Goal: Task Accomplishment & Management: Complete application form

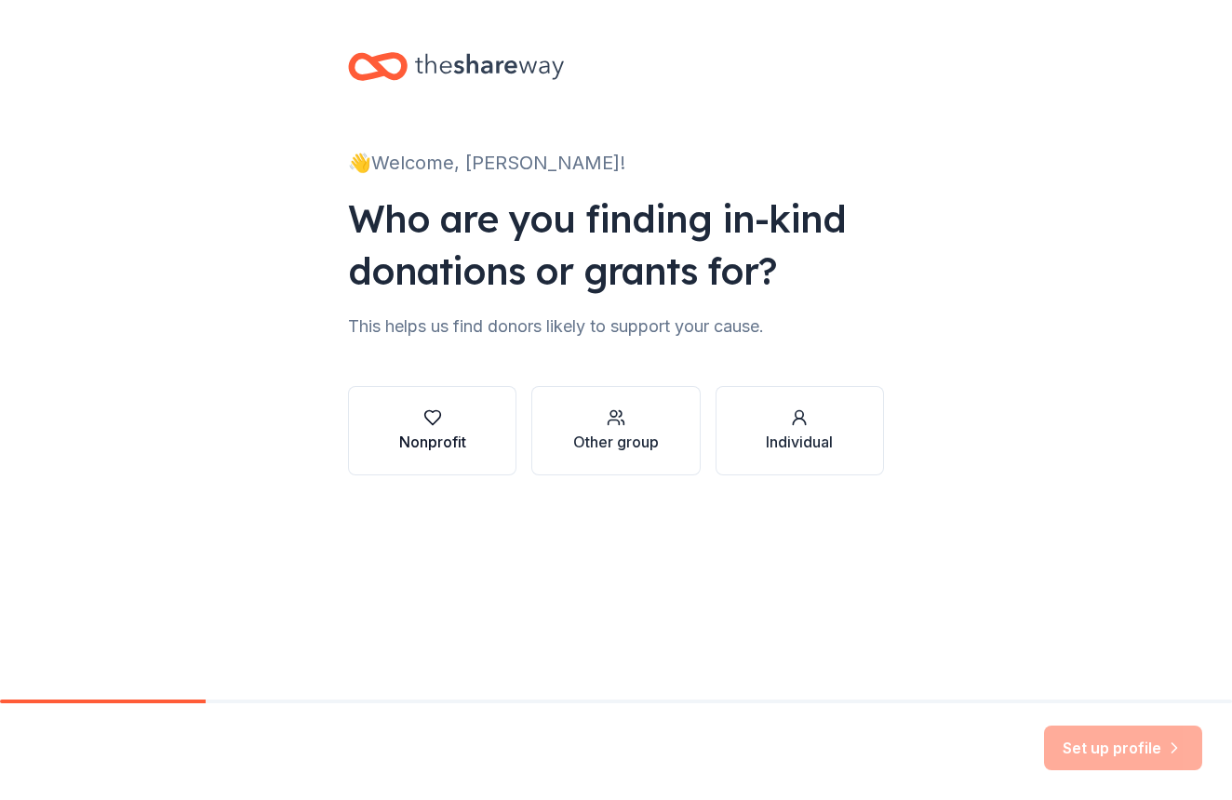
click at [431, 427] on div "Nonprofit" at bounding box center [432, 430] width 67 height 45
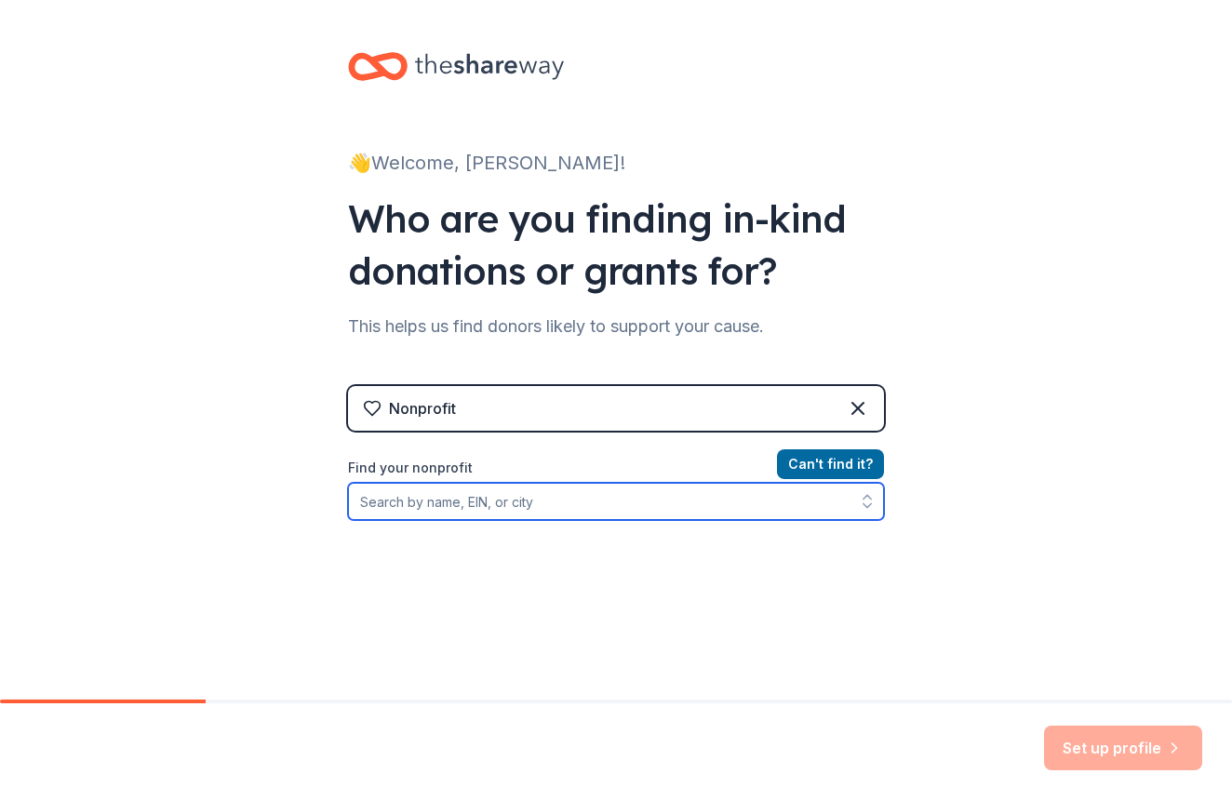
click at [499, 510] on input "Find your nonprofit" at bounding box center [616, 501] width 536 height 37
type input "Bishop Brossart High School"
drag, startPoint x: 546, startPoint y: 489, endPoint x: 558, endPoint y: 513, distance: 26.2
click at [558, 513] on input "Bishop Brossart High School" at bounding box center [616, 501] width 536 height 37
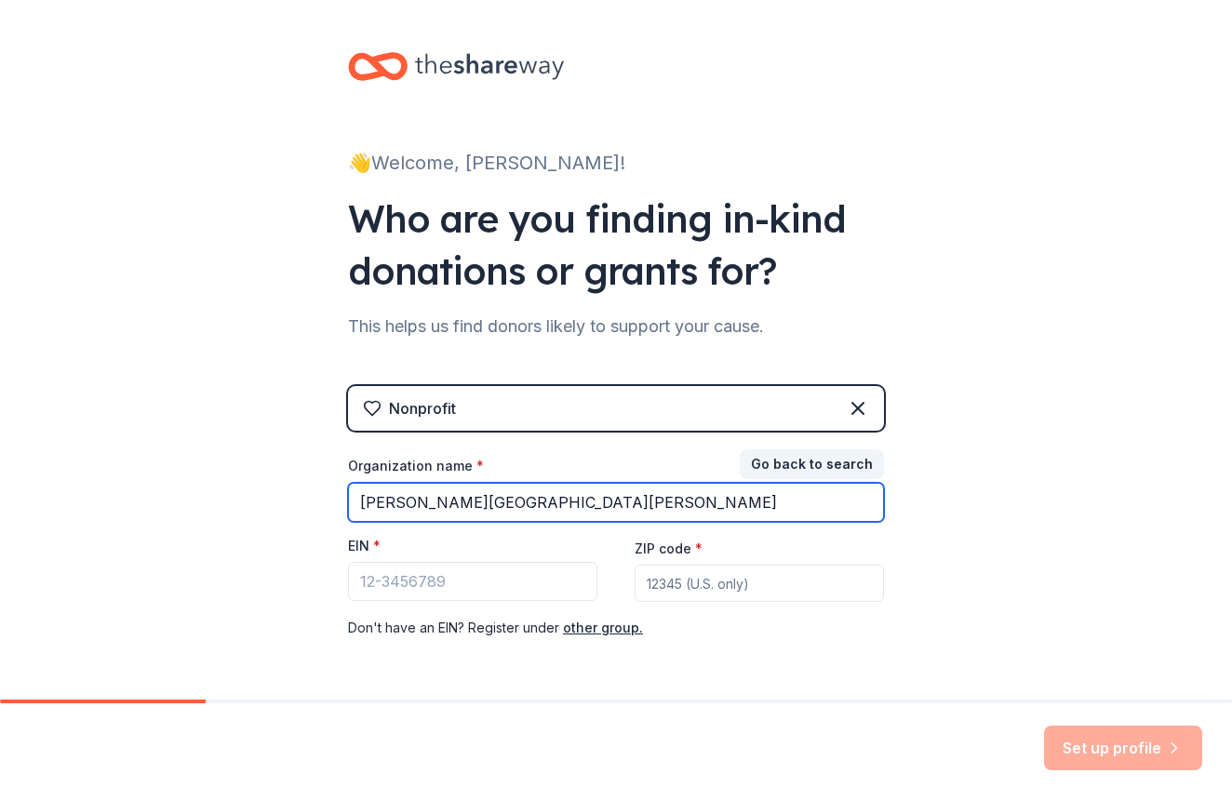
type input "Bishop Brossart High School"
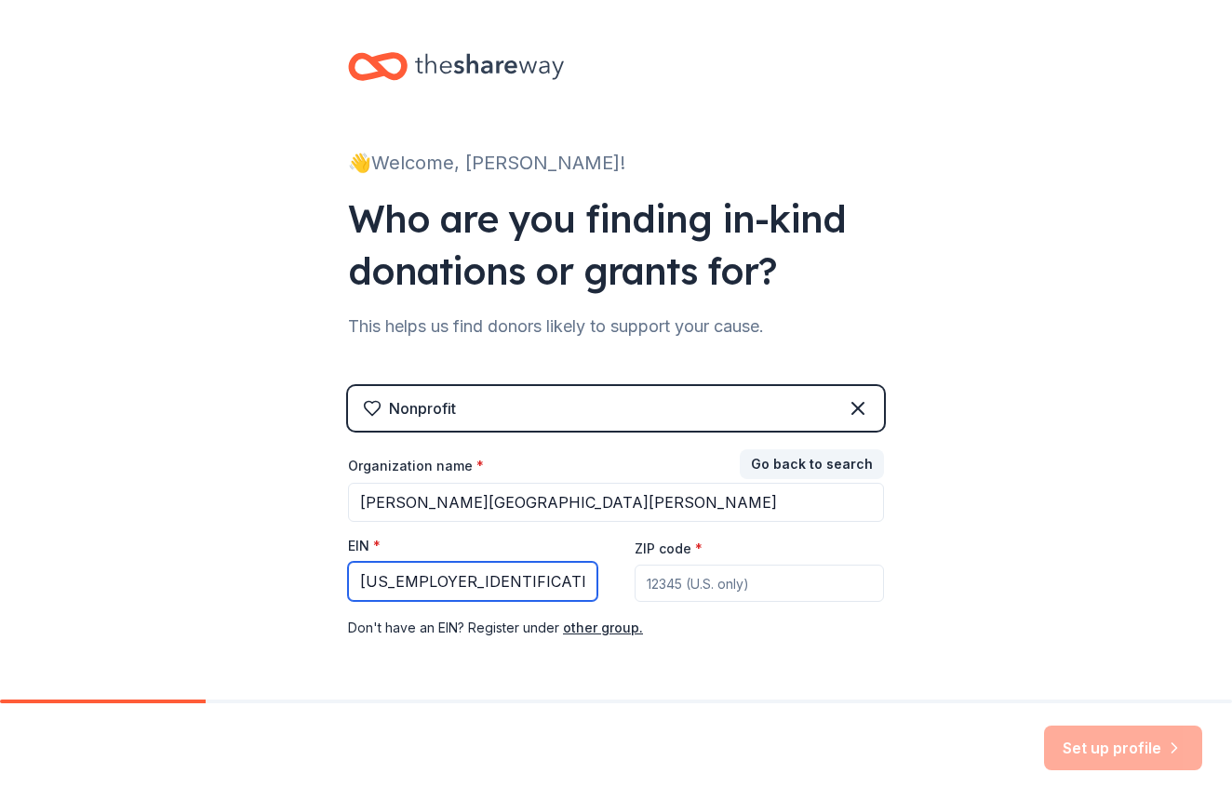
type input "61-0458380"
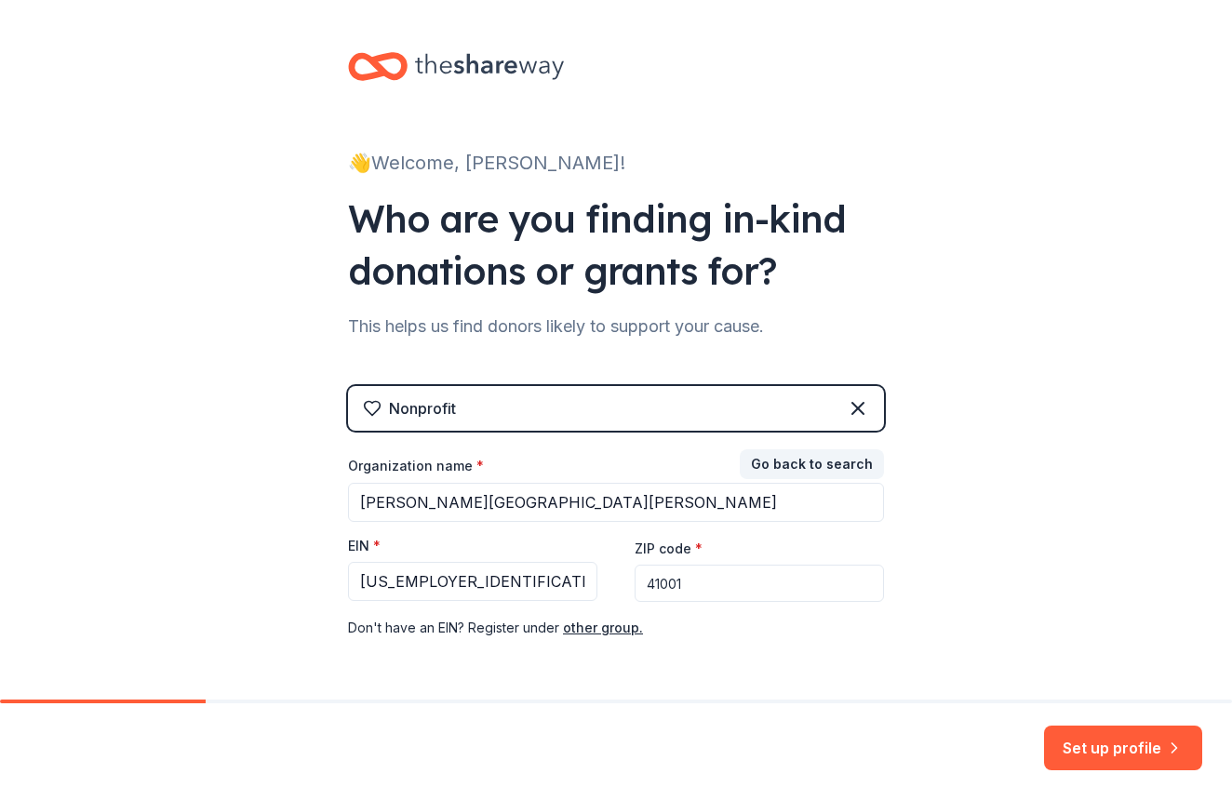
type input "41001"
click at [852, 662] on div "Nonprofit Go back to search Organization name * Bishop Brossart High School EIN…" at bounding box center [616, 531] width 536 height 290
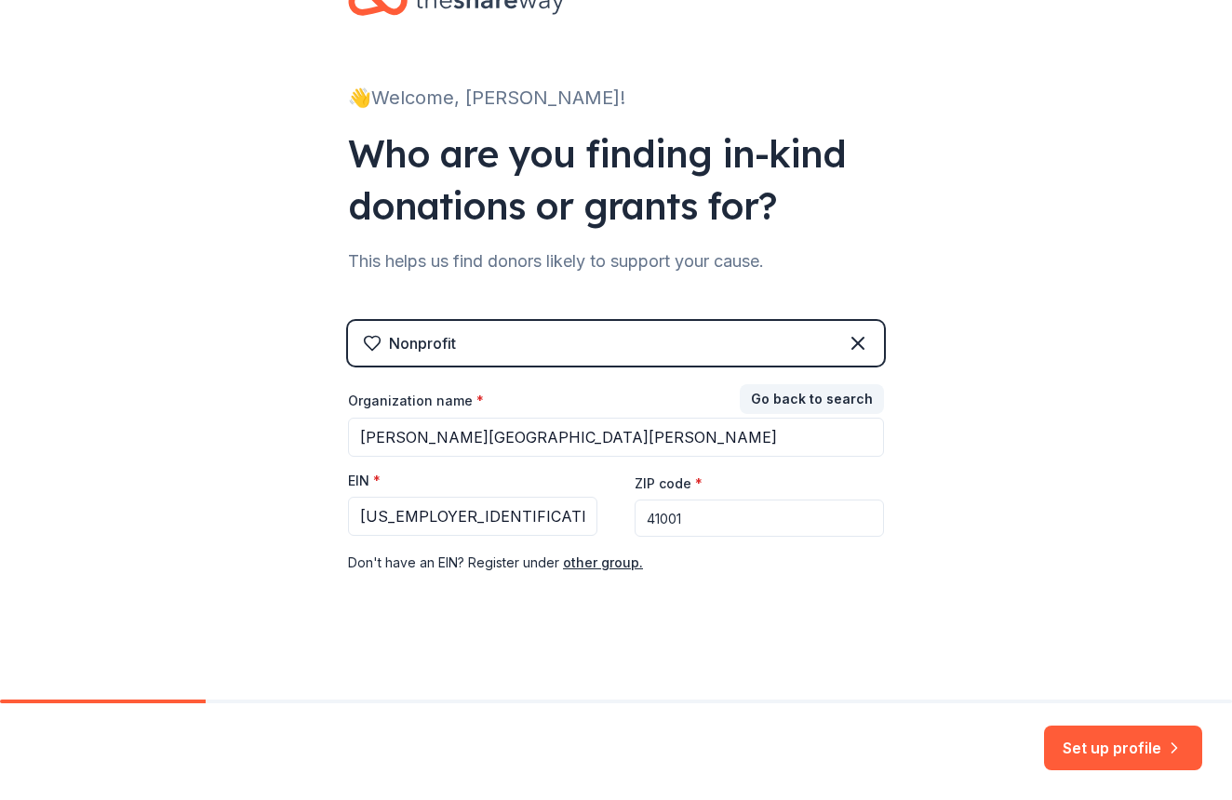
click at [1126, 752] on button "Set up profile" at bounding box center [1123, 748] width 158 height 45
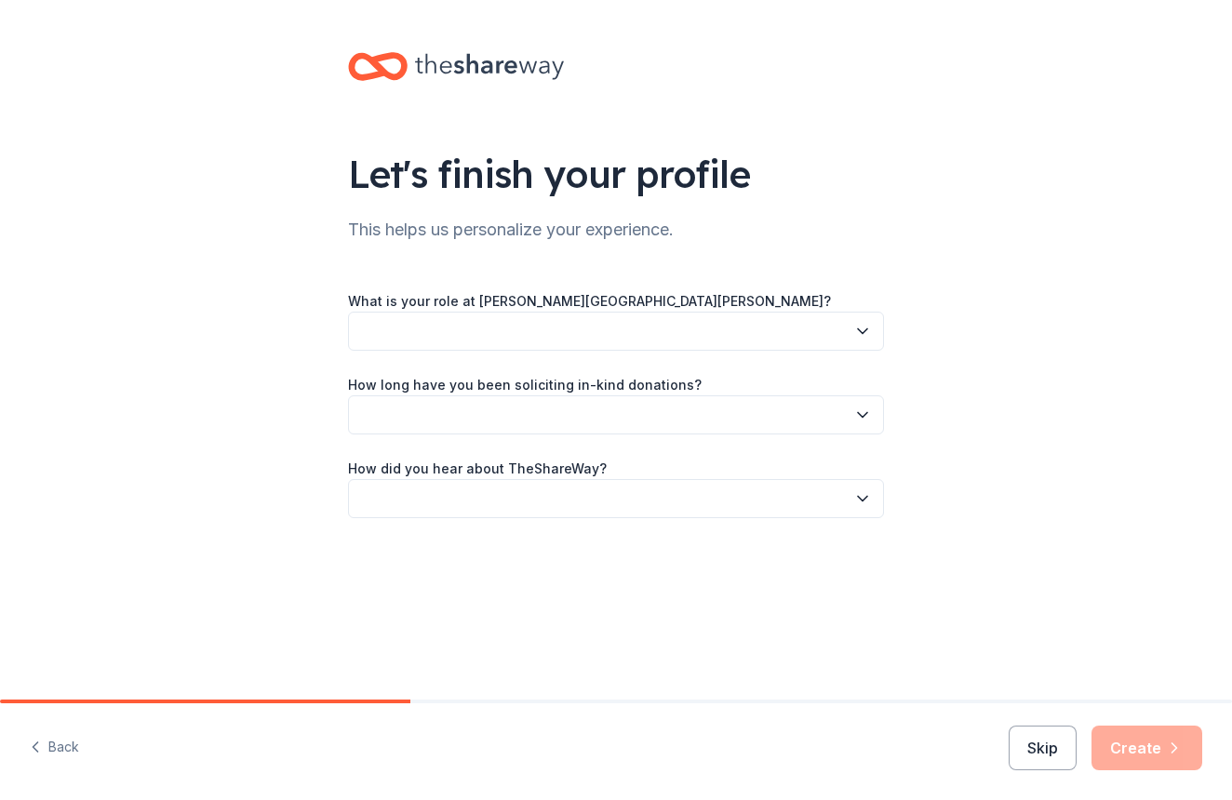
click at [805, 315] on button "button" at bounding box center [616, 331] width 536 height 39
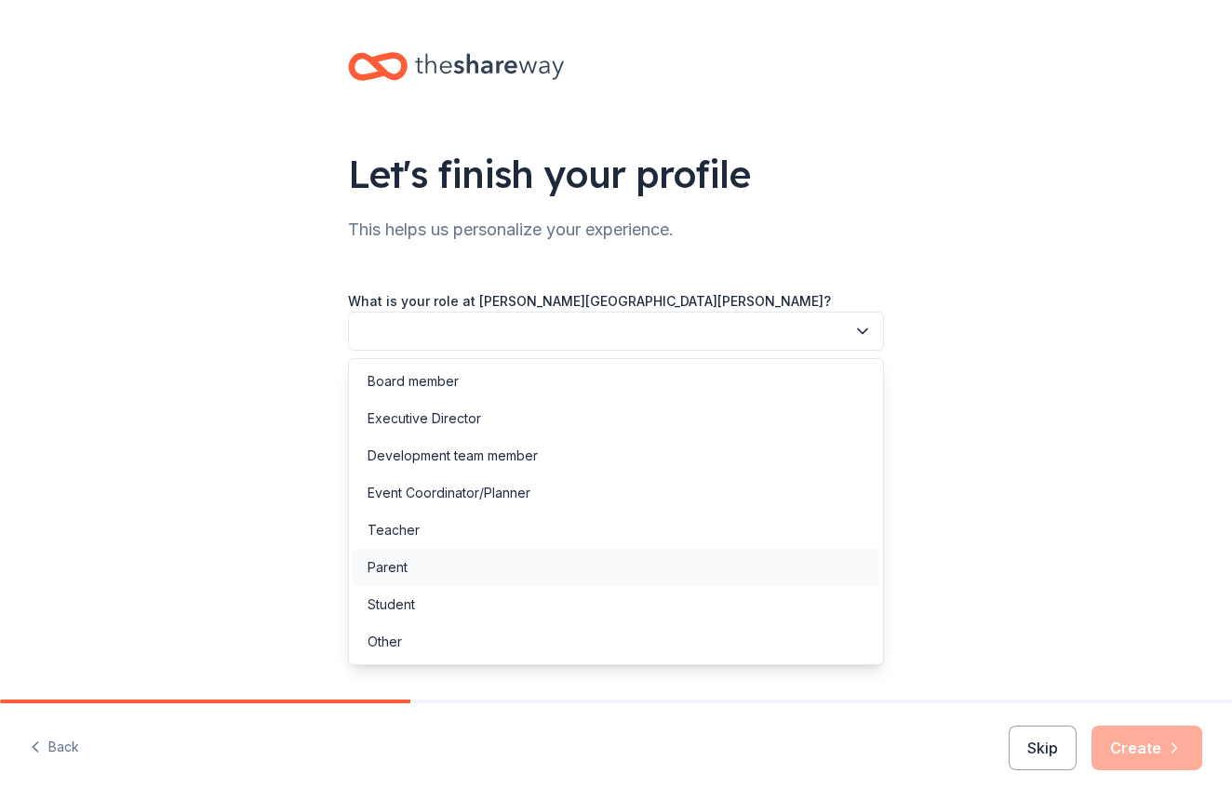
click at [645, 572] on div "Parent" at bounding box center [616, 567] width 527 height 37
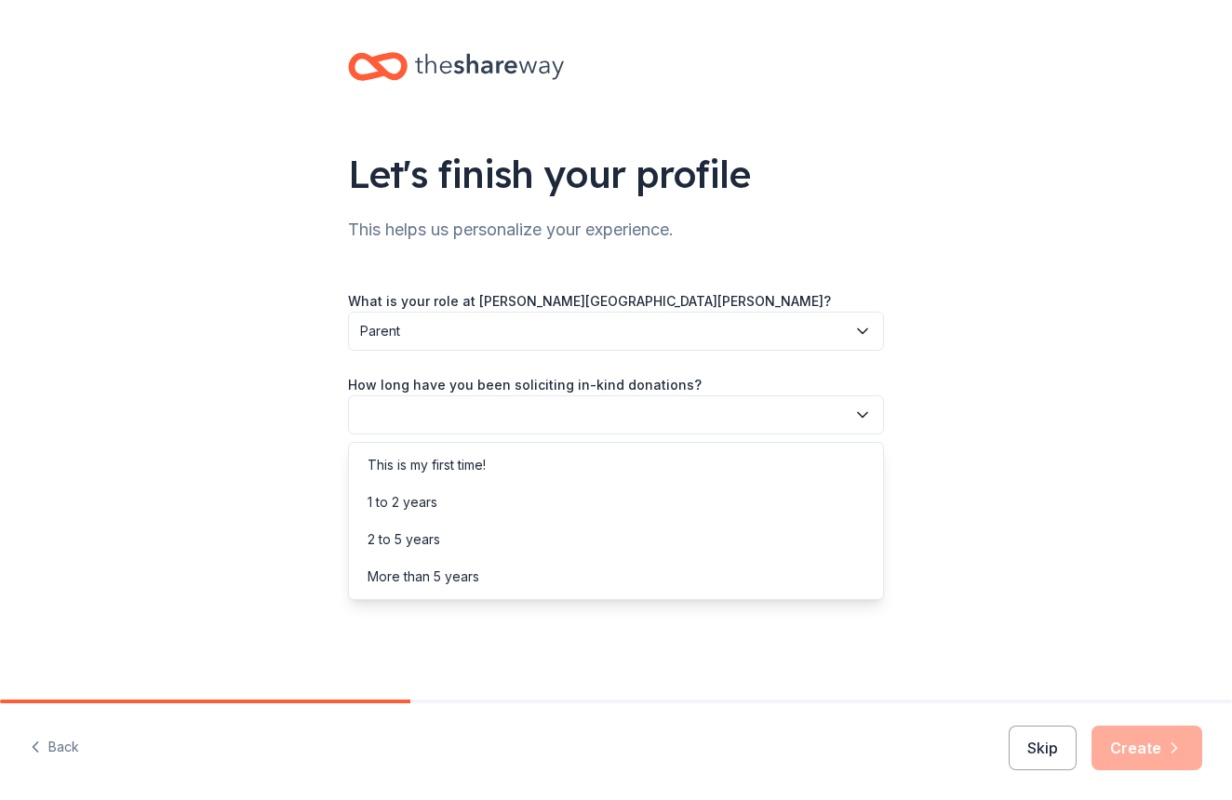
click at [654, 425] on button "button" at bounding box center [616, 414] width 536 height 39
click at [609, 526] on div "2 to 5 years" at bounding box center [616, 539] width 527 height 37
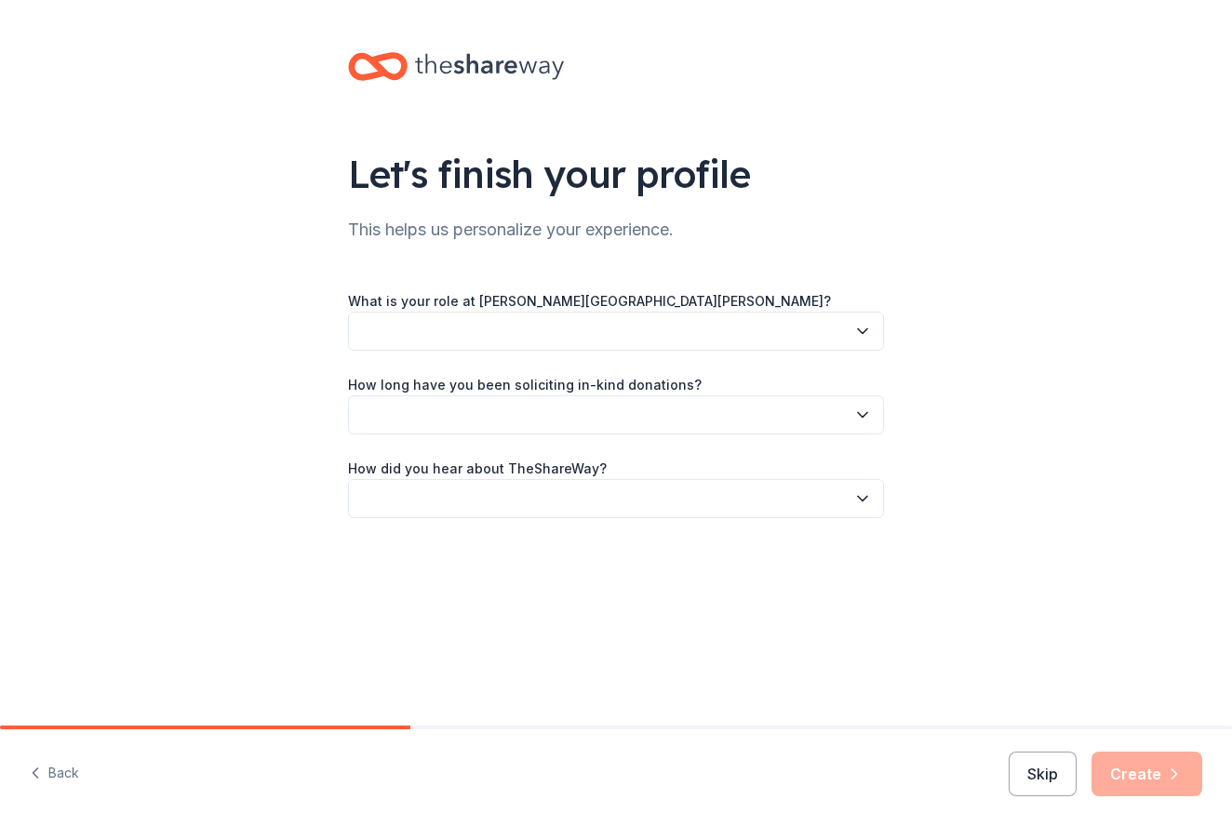
click at [500, 335] on button "button" at bounding box center [616, 331] width 536 height 39
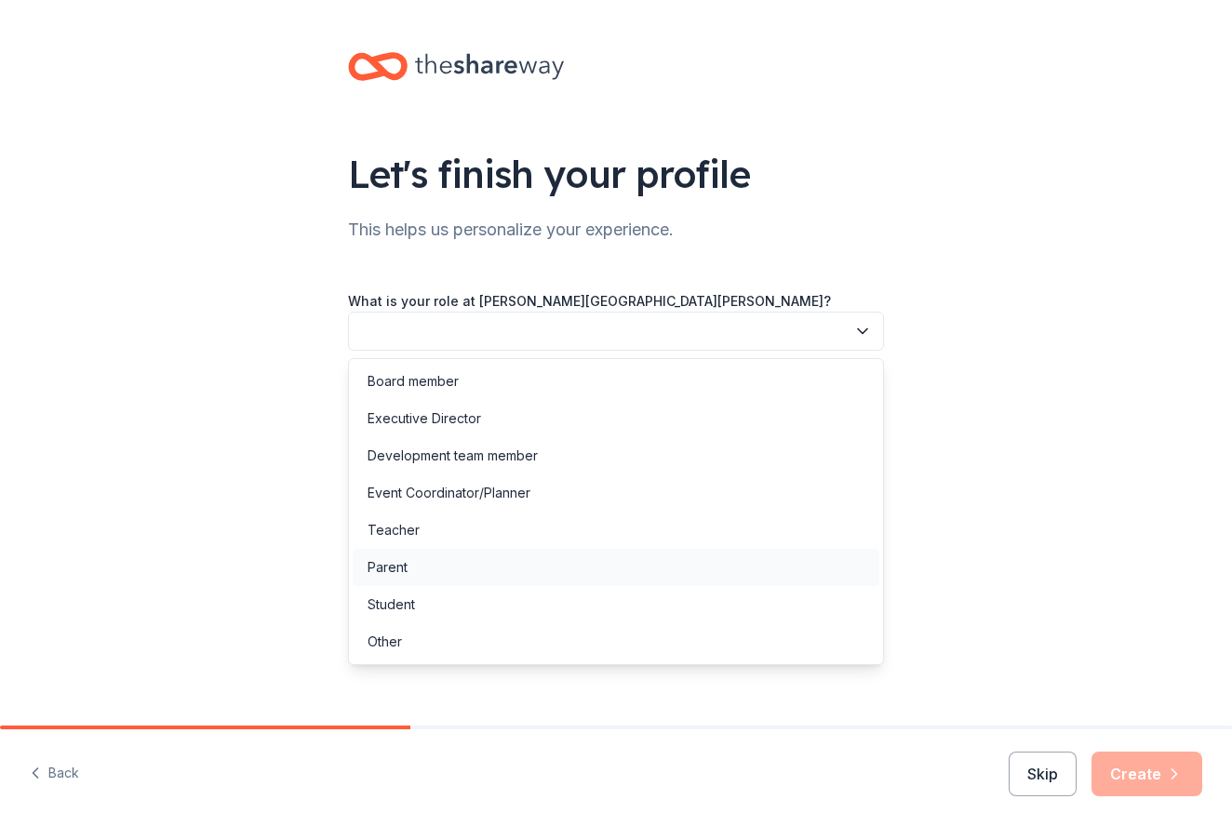
click at [420, 562] on div "Parent" at bounding box center [616, 567] width 527 height 37
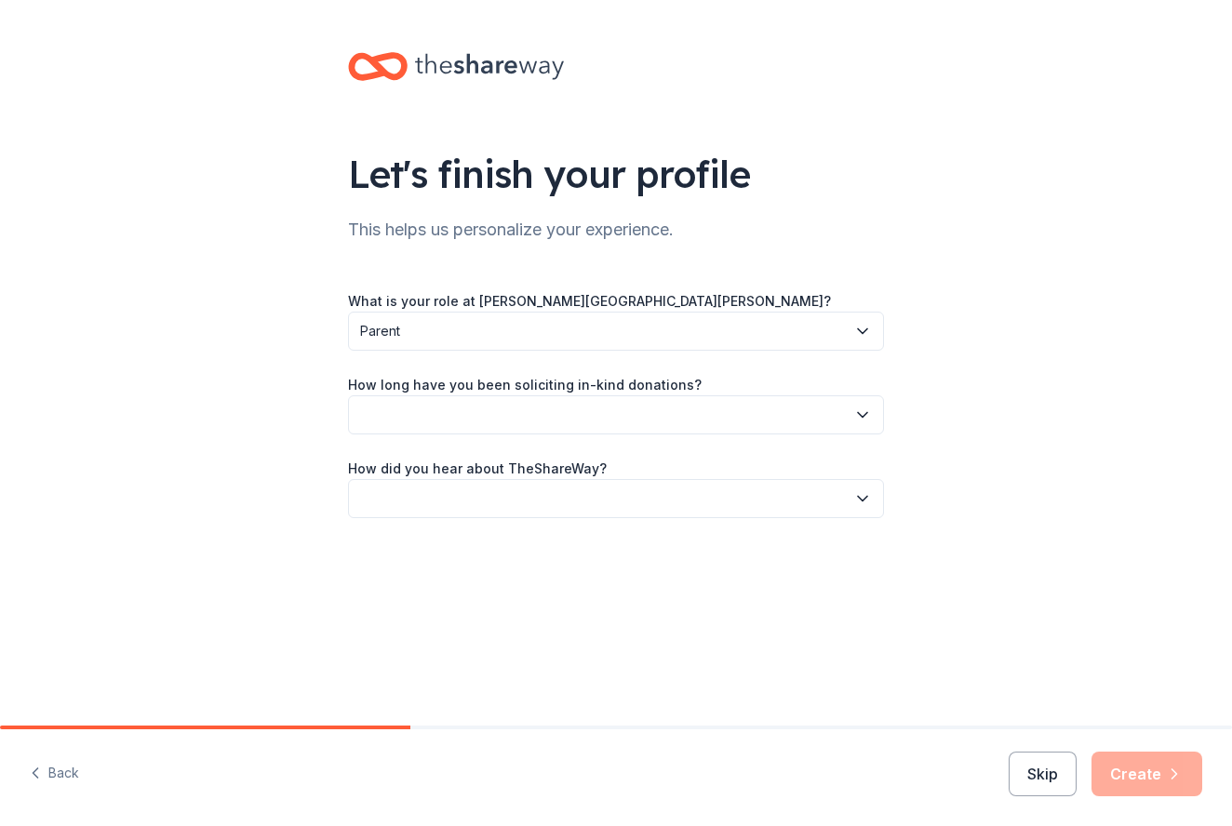
click at [464, 420] on button "button" at bounding box center [616, 414] width 536 height 39
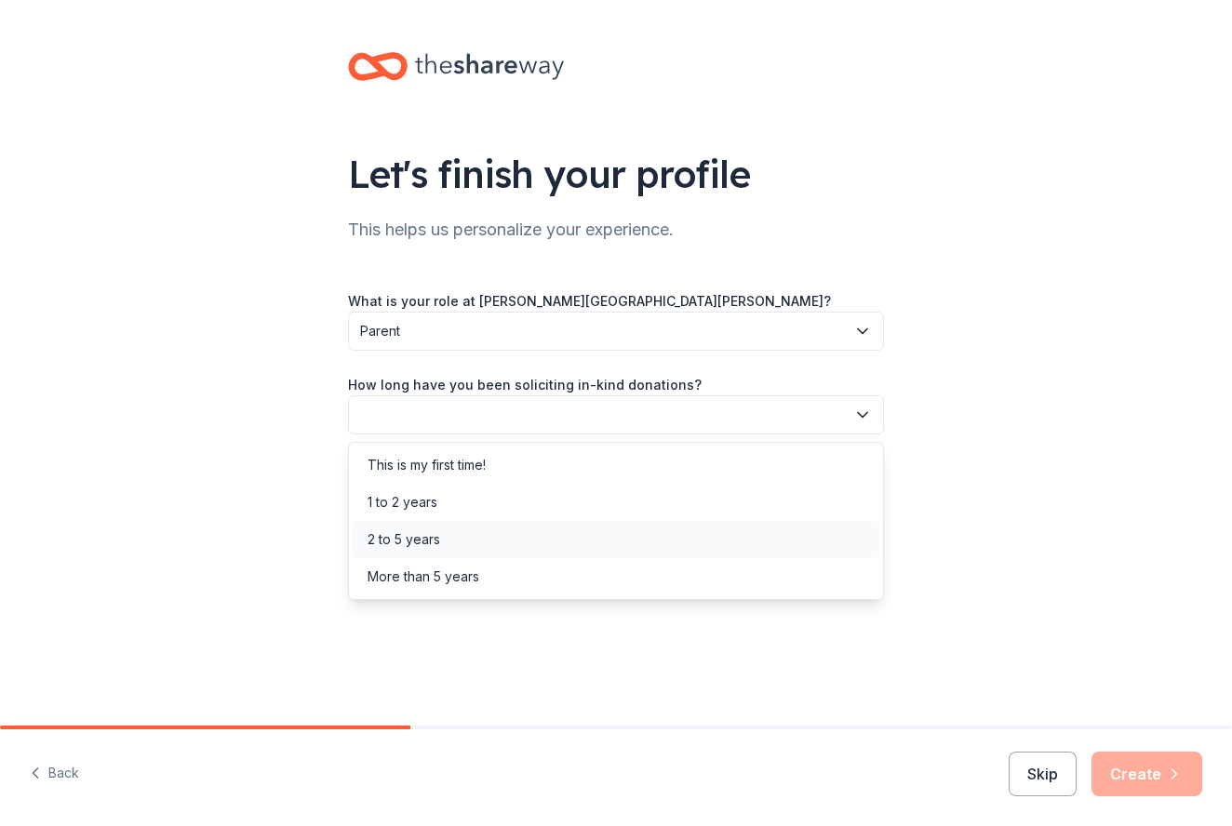
click at [429, 531] on div "2 to 5 years" at bounding box center [403, 539] width 73 height 22
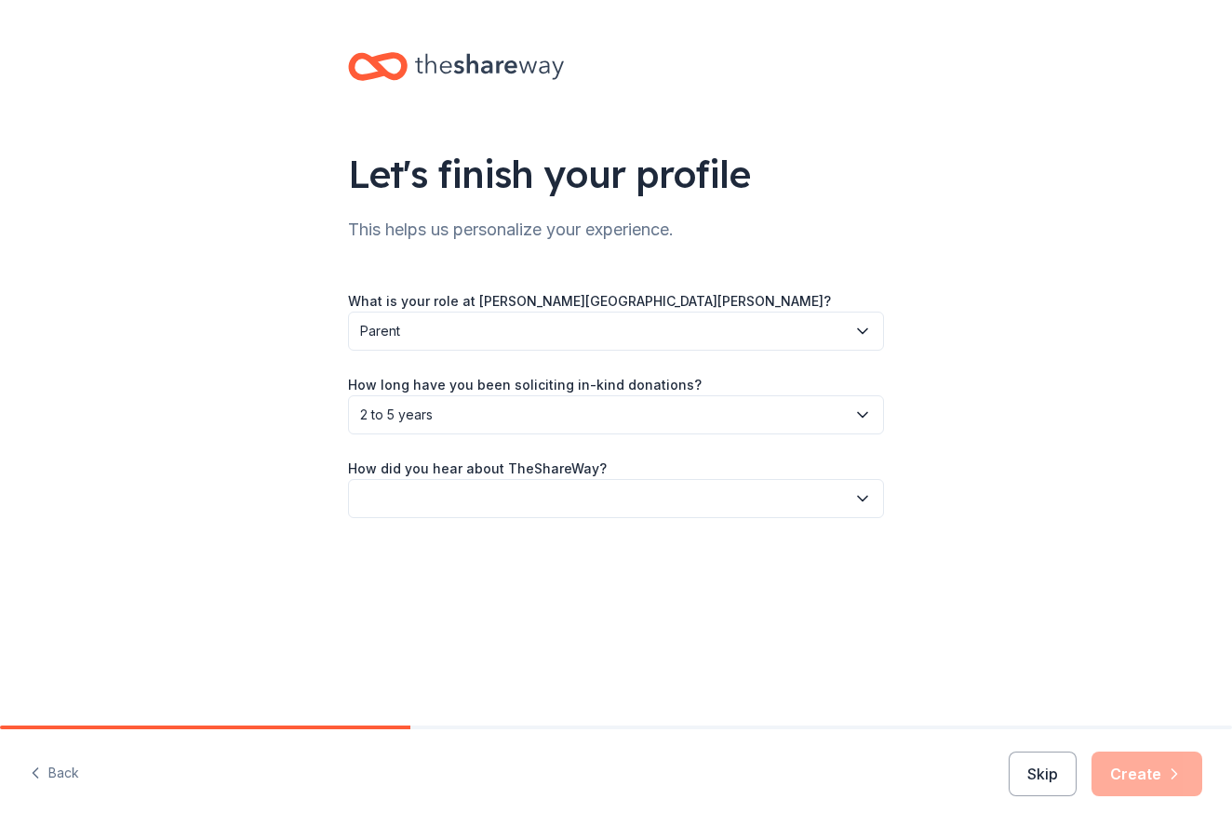
click at [447, 499] on button "button" at bounding box center [616, 498] width 536 height 39
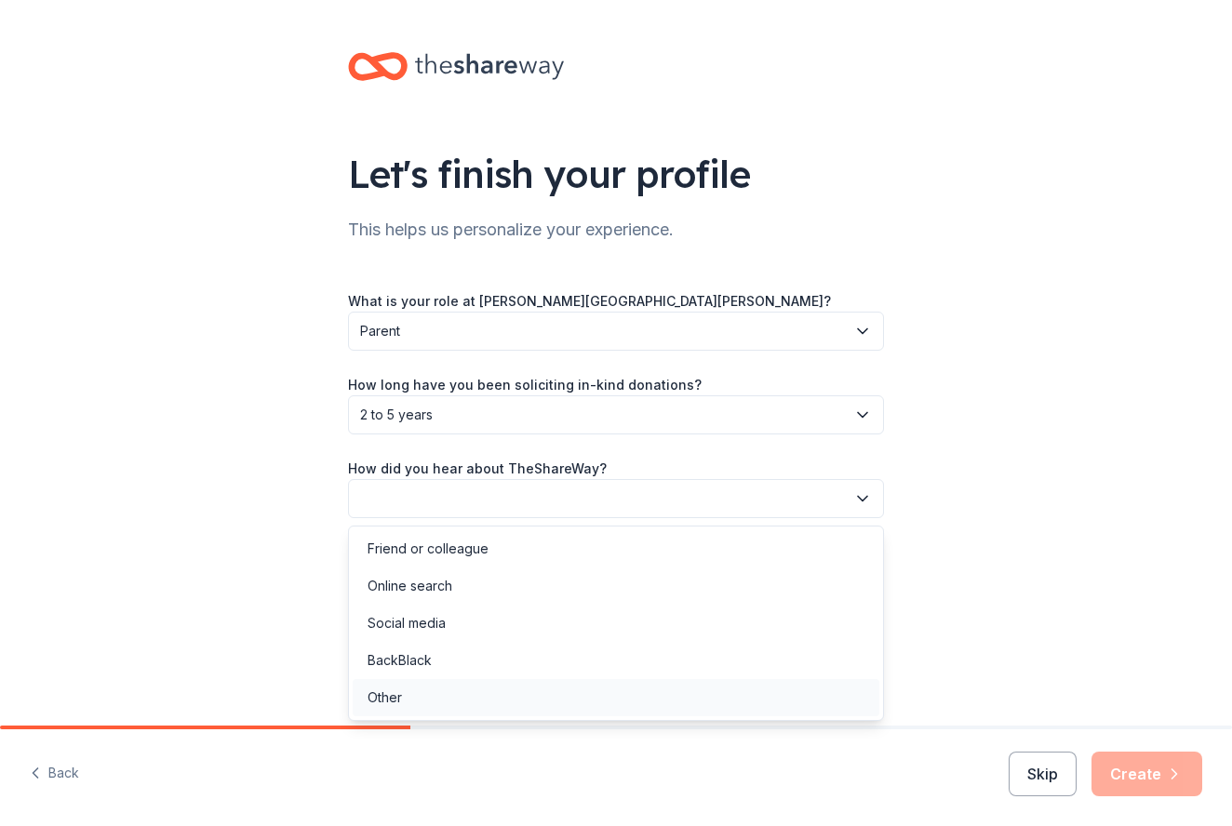
click at [385, 694] on div "Other" at bounding box center [384, 698] width 34 height 22
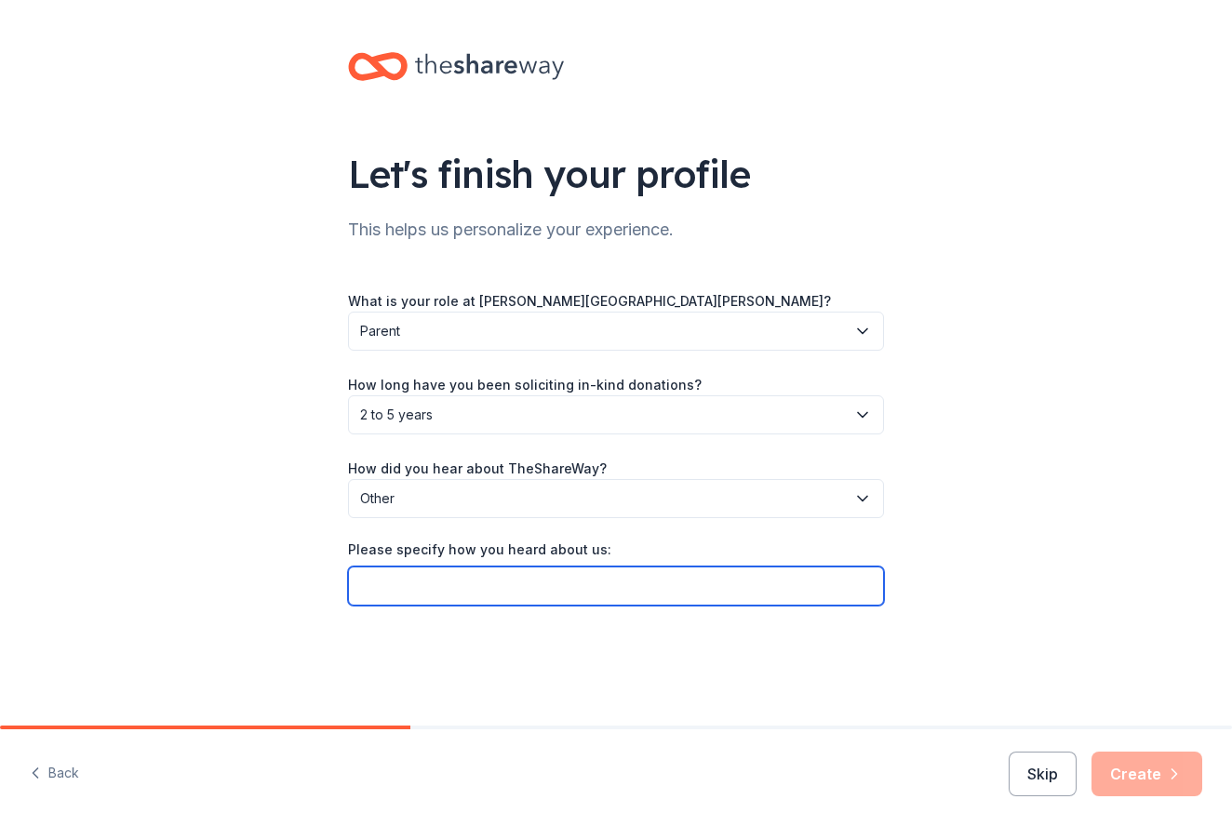
click at [541, 590] on input "Please specify how you heard about us:" at bounding box center [616, 586] width 536 height 39
type input "when applying for online donation request"
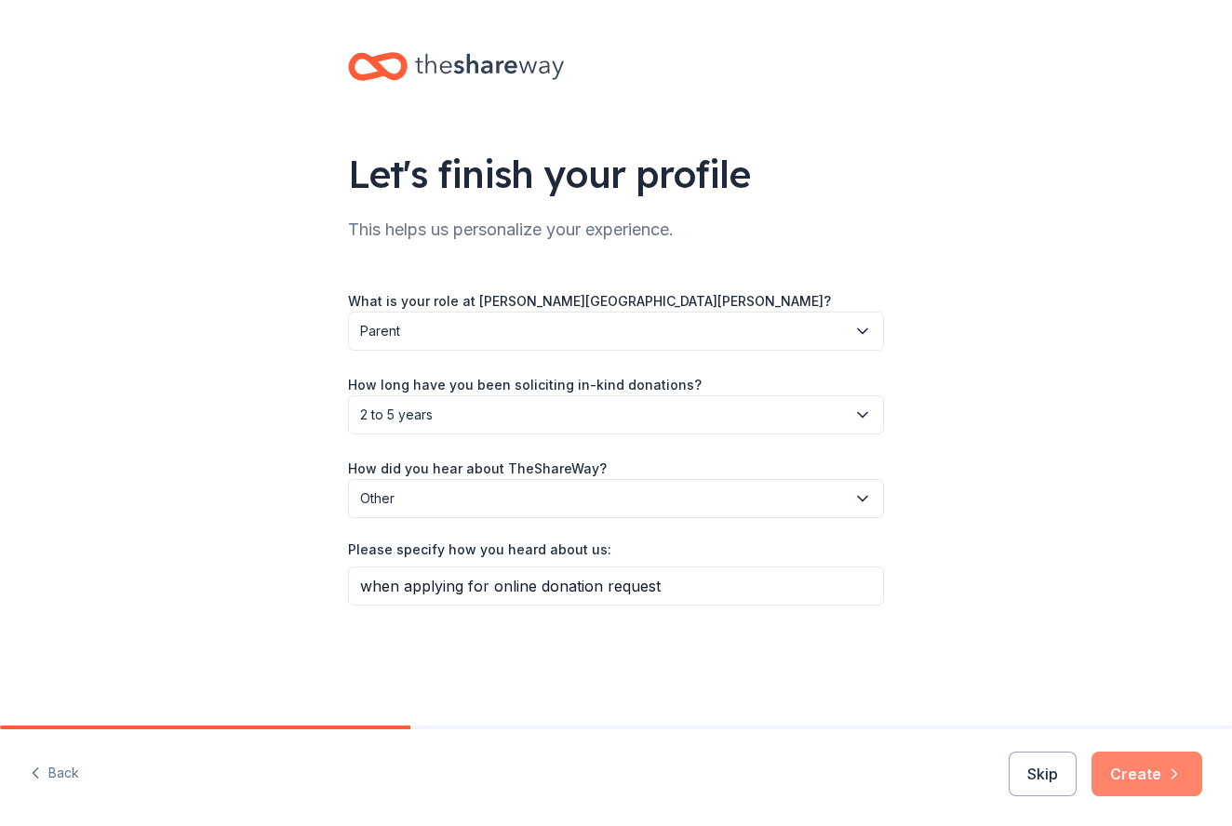
click at [1133, 780] on button "Create" at bounding box center [1146, 774] width 111 height 45
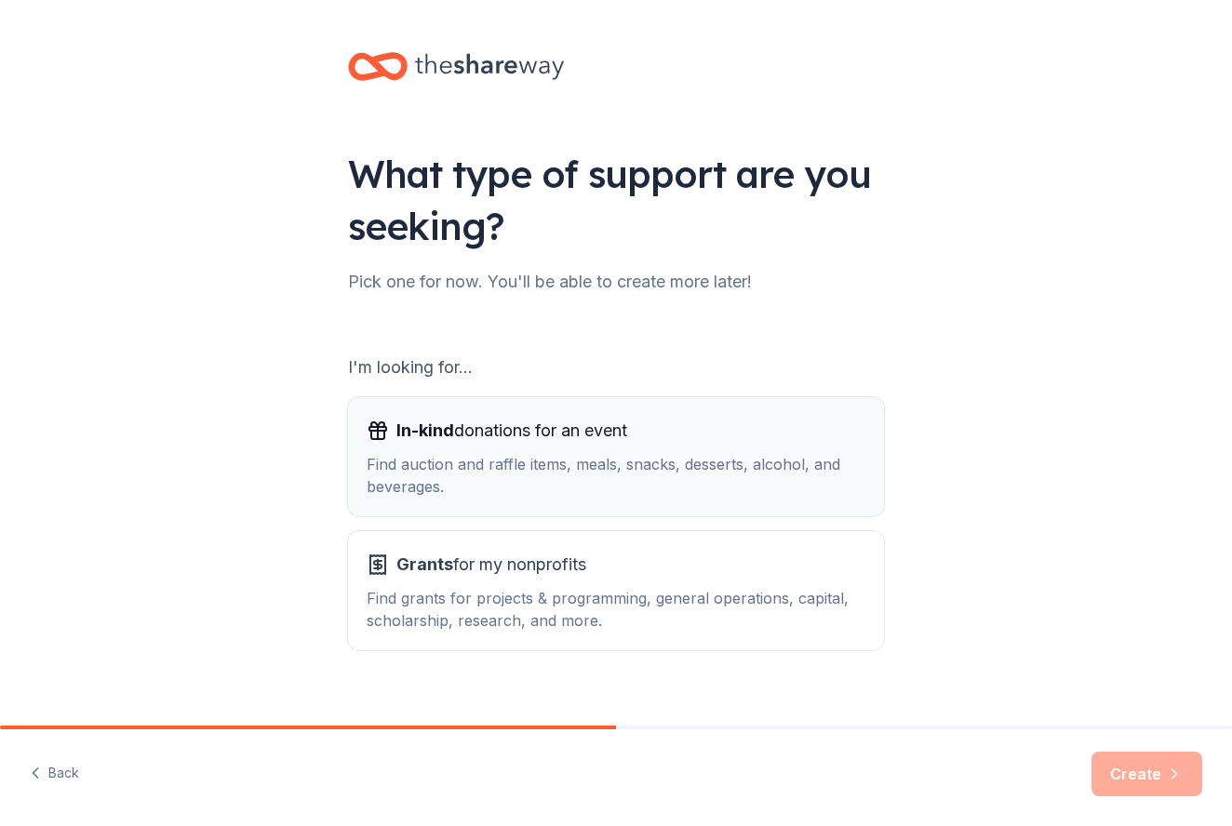
click at [756, 459] on div "Find auction and raffle items, meals, snacks, desserts, alcohol, and beverages." at bounding box center [616, 475] width 499 height 45
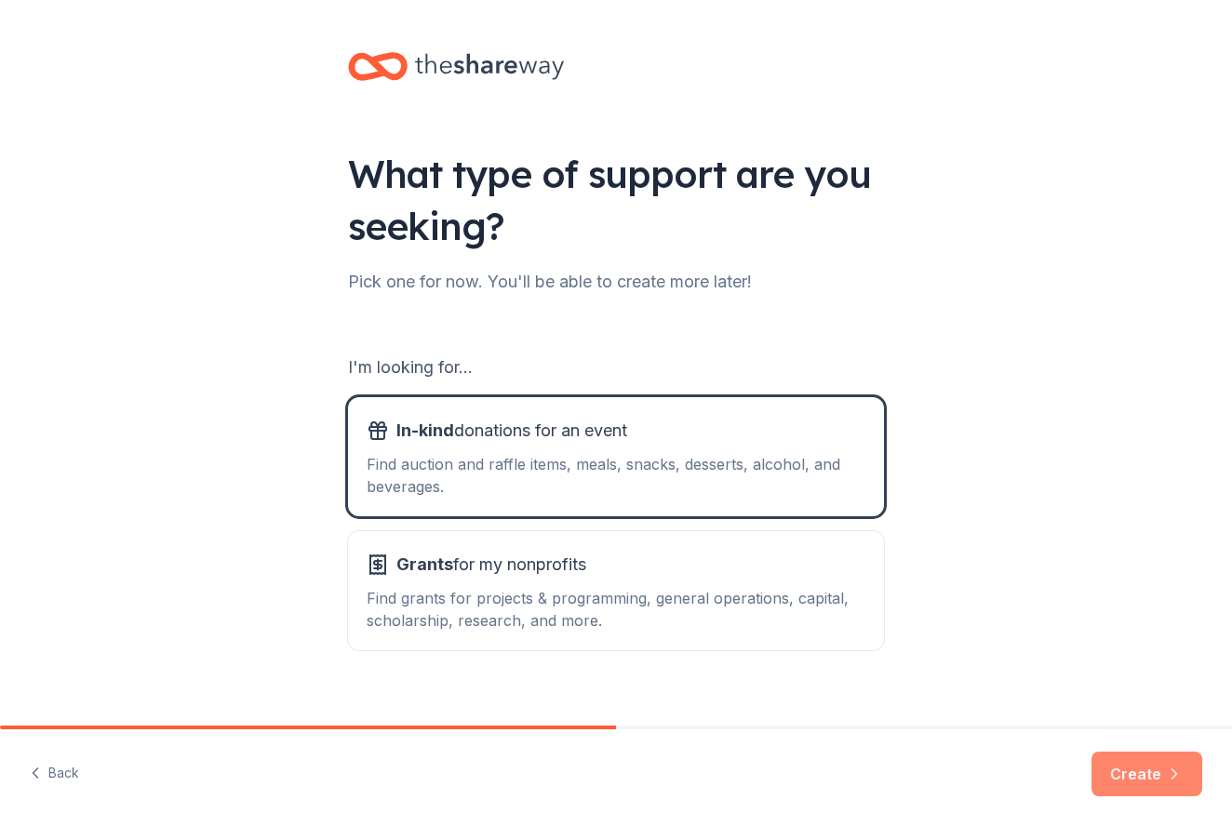
click at [1149, 779] on button "Create" at bounding box center [1146, 774] width 111 height 45
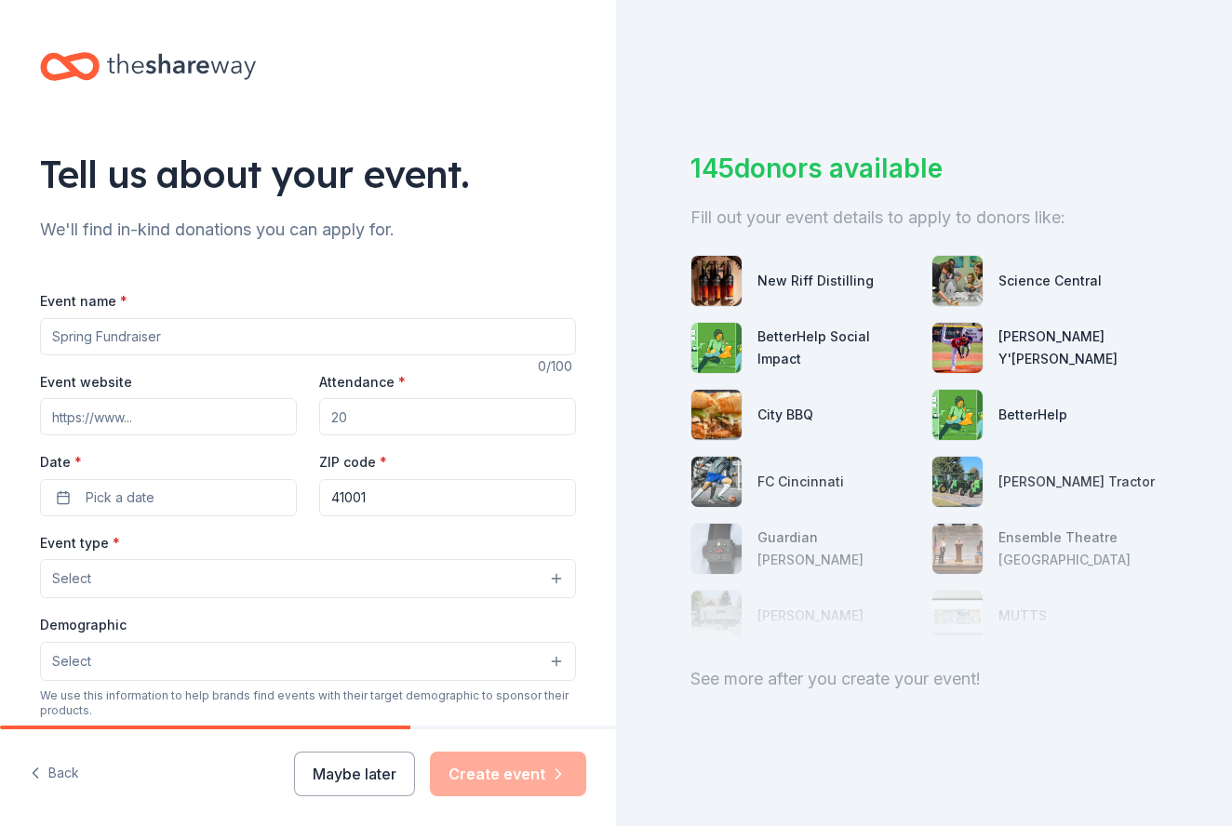
click at [147, 339] on input "Event name *" at bounding box center [308, 336] width 536 height 37
type input "A Night To Shine"
click at [96, 422] on input "Event website" at bounding box center [168, 416] width 257 height 37
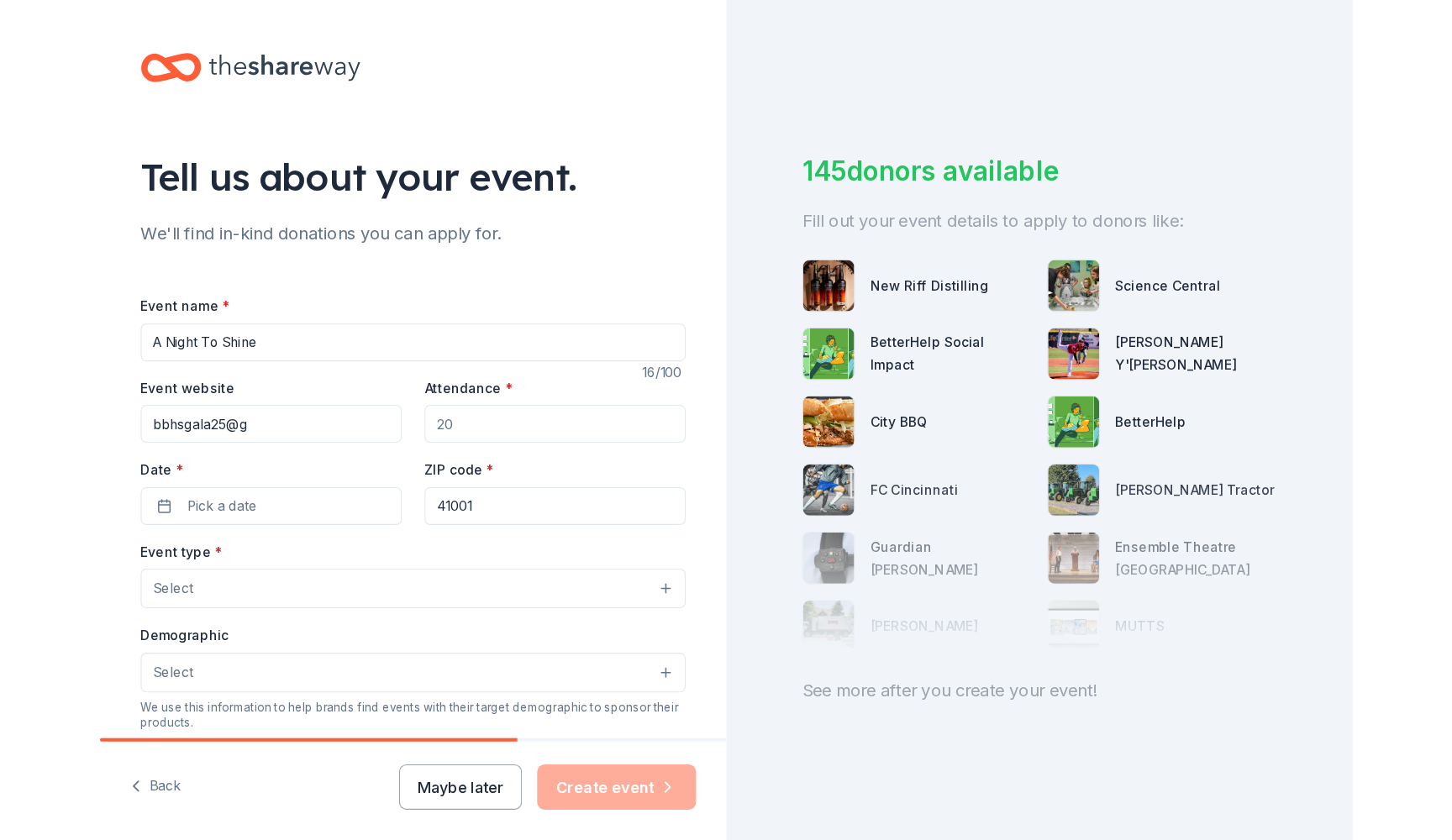
scroll to position [1, 0]
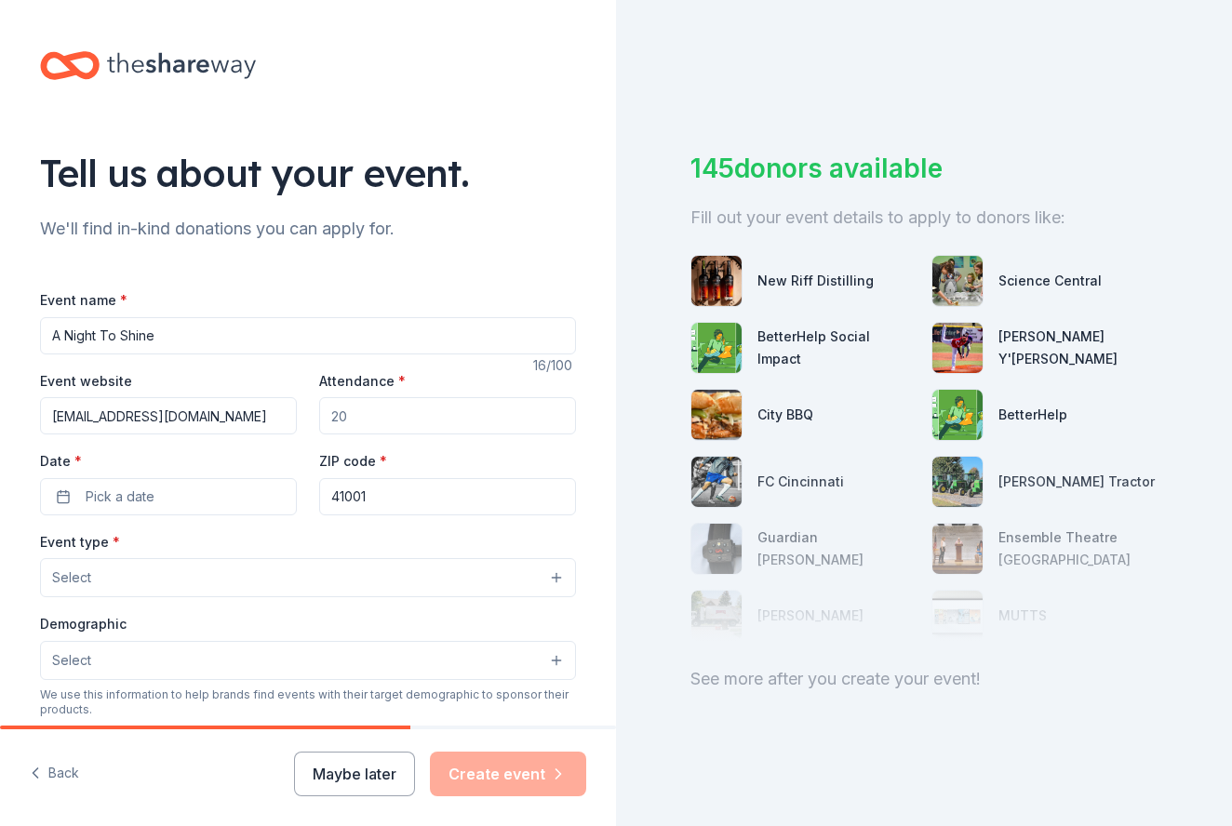
click at [374, 409] on input "Attendance *" at bounding box center [447, 415] width 257 height 37
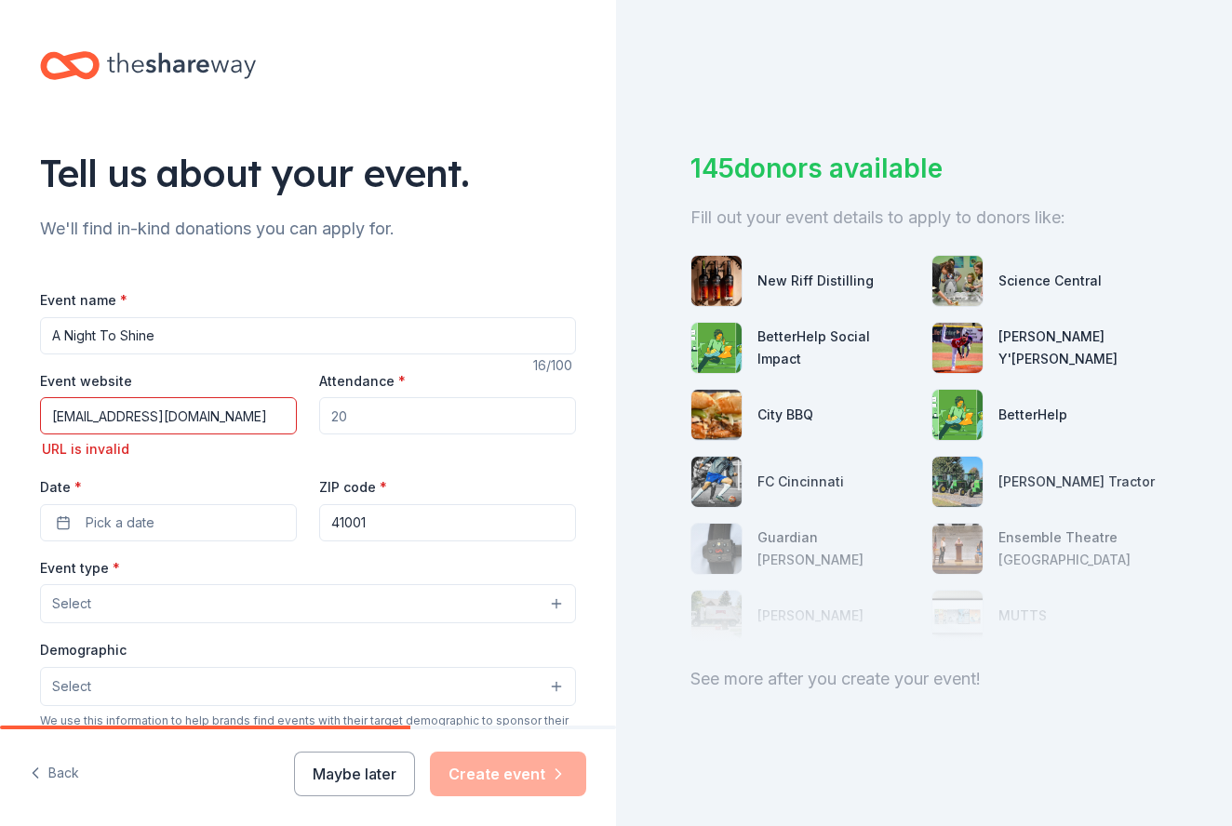
click at [374, 409] on input "Attendance *" at bounding box center [447, 415] width 257 height 37
click at [53, 414] on input "bbhsgala25@givesmart.com" at bounding box center [168, 415] width 257 height 37
click at [74, 517] on button "Pick a date" at bounding box center [168, 522] width 257 height 37
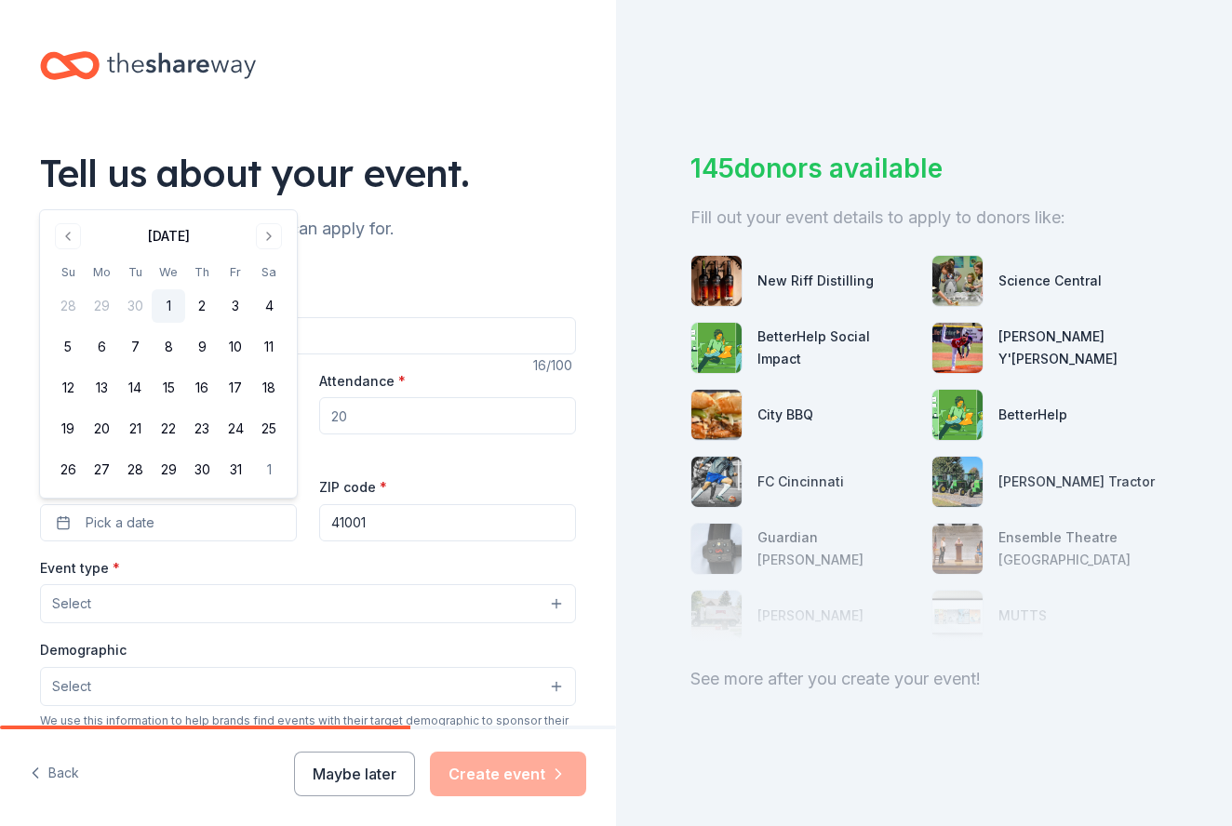
click at [320, 414] on input "Attendance *" at bounding box center [447, 415] width 257 height 37
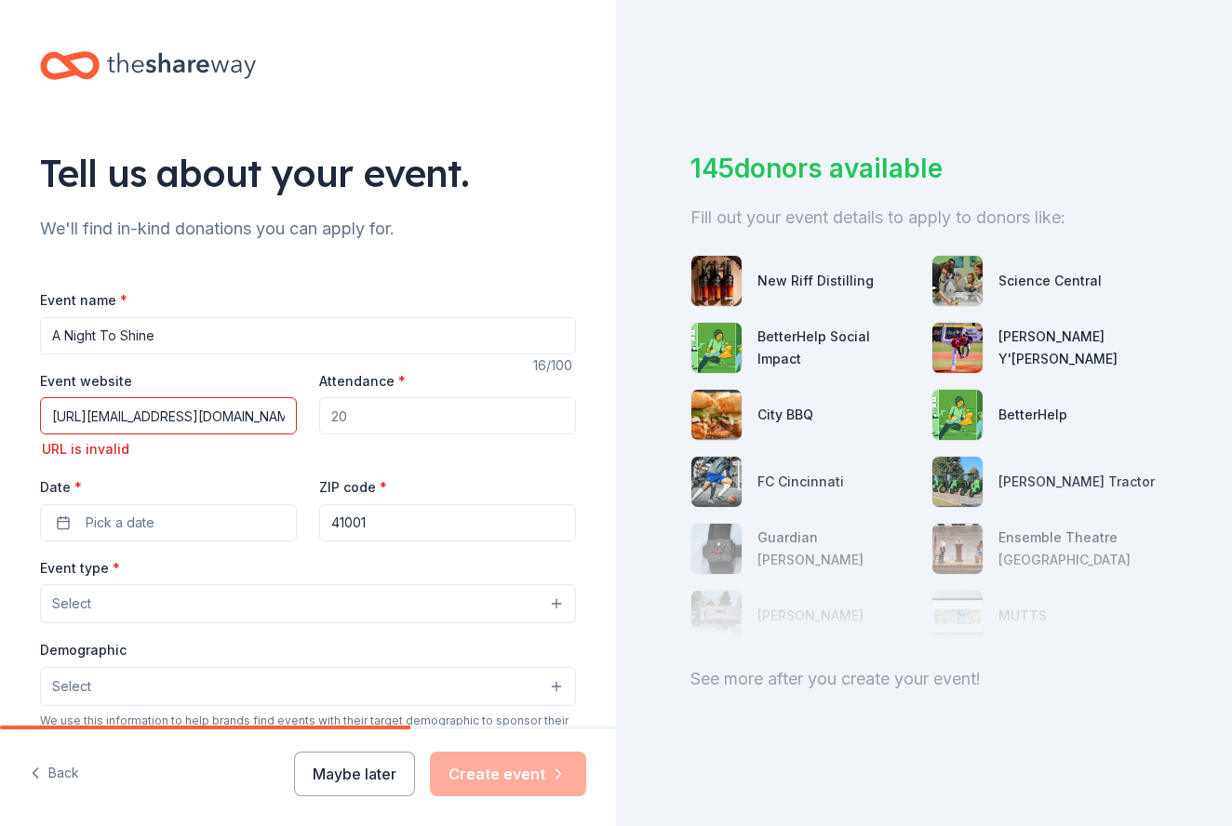
drag, startPoint x: 93, startPoint y: 415, endPoint x: 23, endPoint y: 408, distance: 70.1
click at [23, 408] on div "Tell us about your event. We'll find in-kind donations you can apply for. Event…" at bounding box center [307, 631] width 595 height 1264
type input "www.bbhsgala25@givesmart.com"
click at [109, 541] on div "Event name * A Night To Shine 16 /100 Event website www.bbhsgala25@givesmart.co…" at bounding box center [308, 731] width 536 height 886
click at [284, 416] on input "www.bbhsgala25@givesmart.com" at bounding box center [168, 415] width 257 height 37
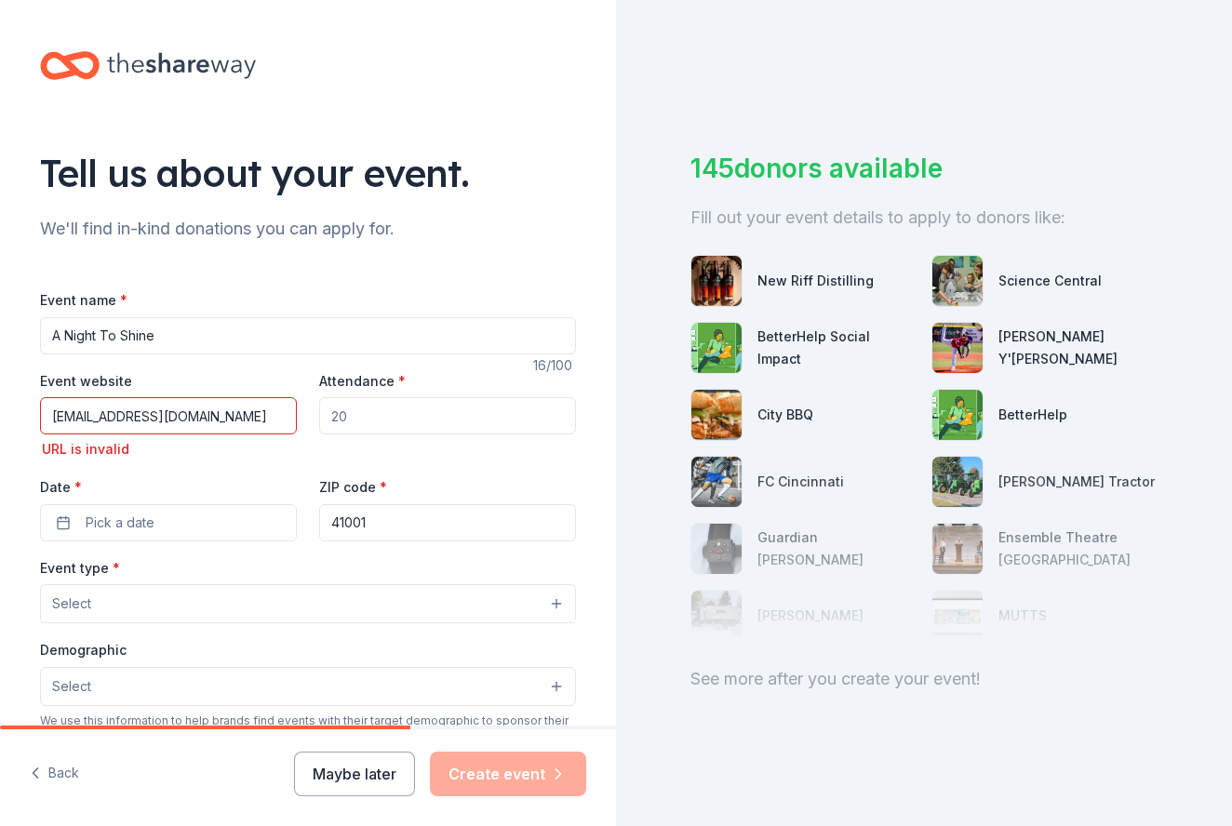
click at [372, 424] on input "Attendance *" at bounding box center [447, 415] width 257 height 37
drag, startPoint x: 372, startPoint y: 424, endPoint x: 318, endPoint y: 420, distance: 54.2
click at [318, 421] on div "Event website www.bbhsgala25@givesmart.com URL is invalid Attendance * Date * P…" at bounding box center [308, 455] width 536 height 172
type input "300"
drag, startPoint x: 274, startPoint y: 416, endPoint x: 4, endPoint y: 403, distance: 271.0
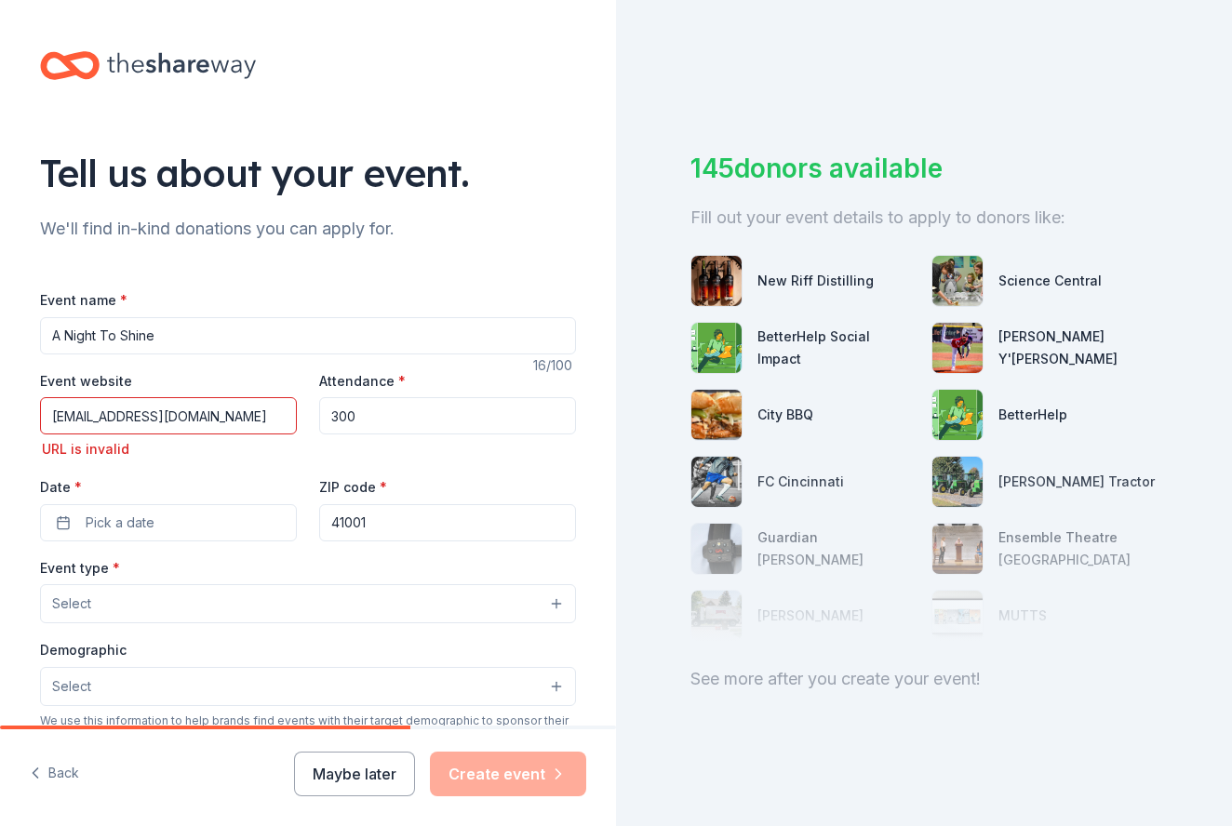
click at [4, 403] on div "Tell us about your event. We'll find in-kind donations you can apply for. Event…" at bounding box center [308, 631] width 616 height 1264
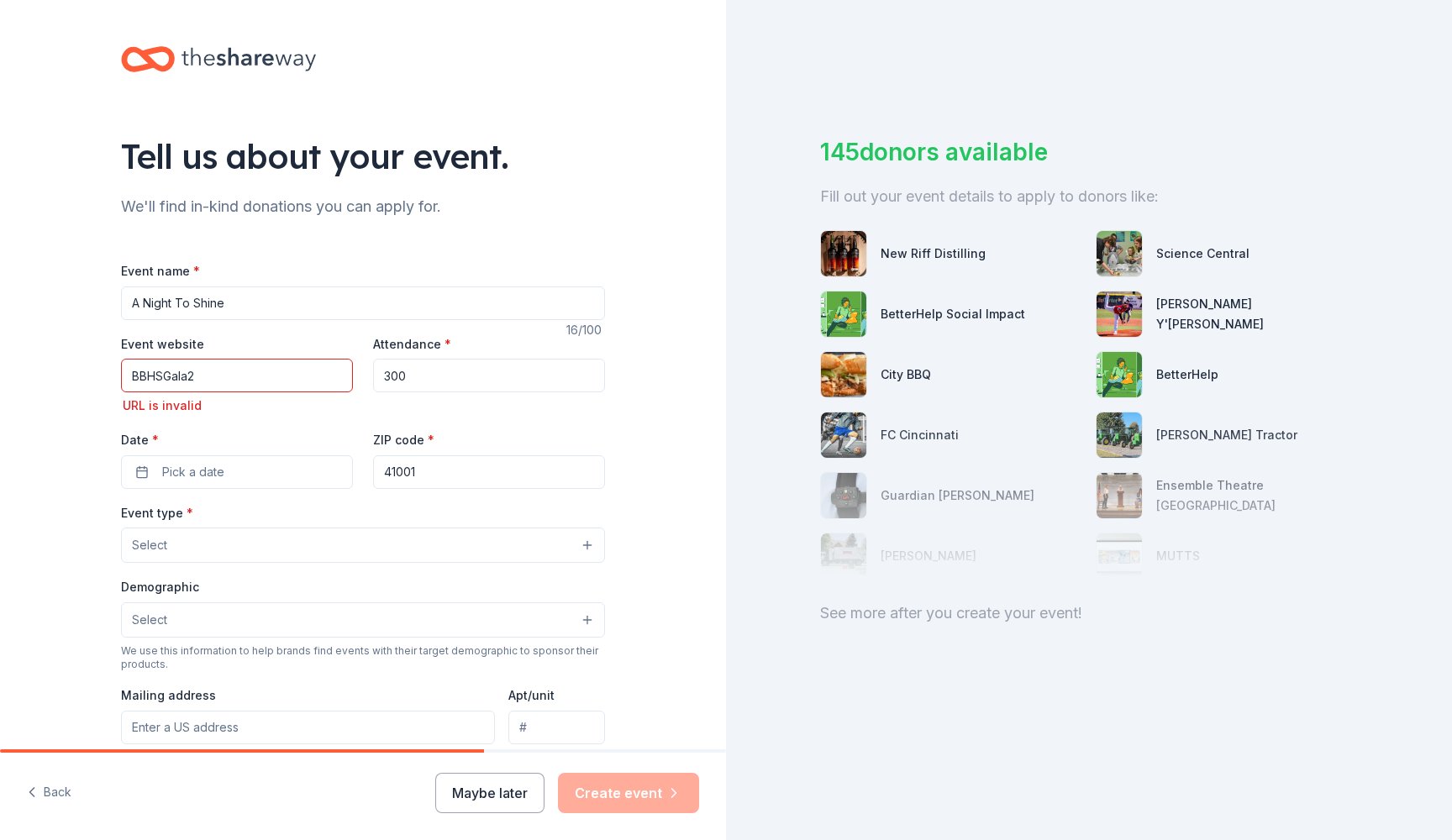
drag, startPoint x: 261, startPoint y: 381, endPoint x: 52, endPoint y: 356, distance: 210.5
click at [47, 356] on div "Tell us about your event. We'll find in-kind donations you can apply for. Event…" at bounding box center [363, 570] width 726 height 1142
paste input "https://e.givesmart.com/events/KfX/"
type input "https://e.givesmart.com/events/KfX/"
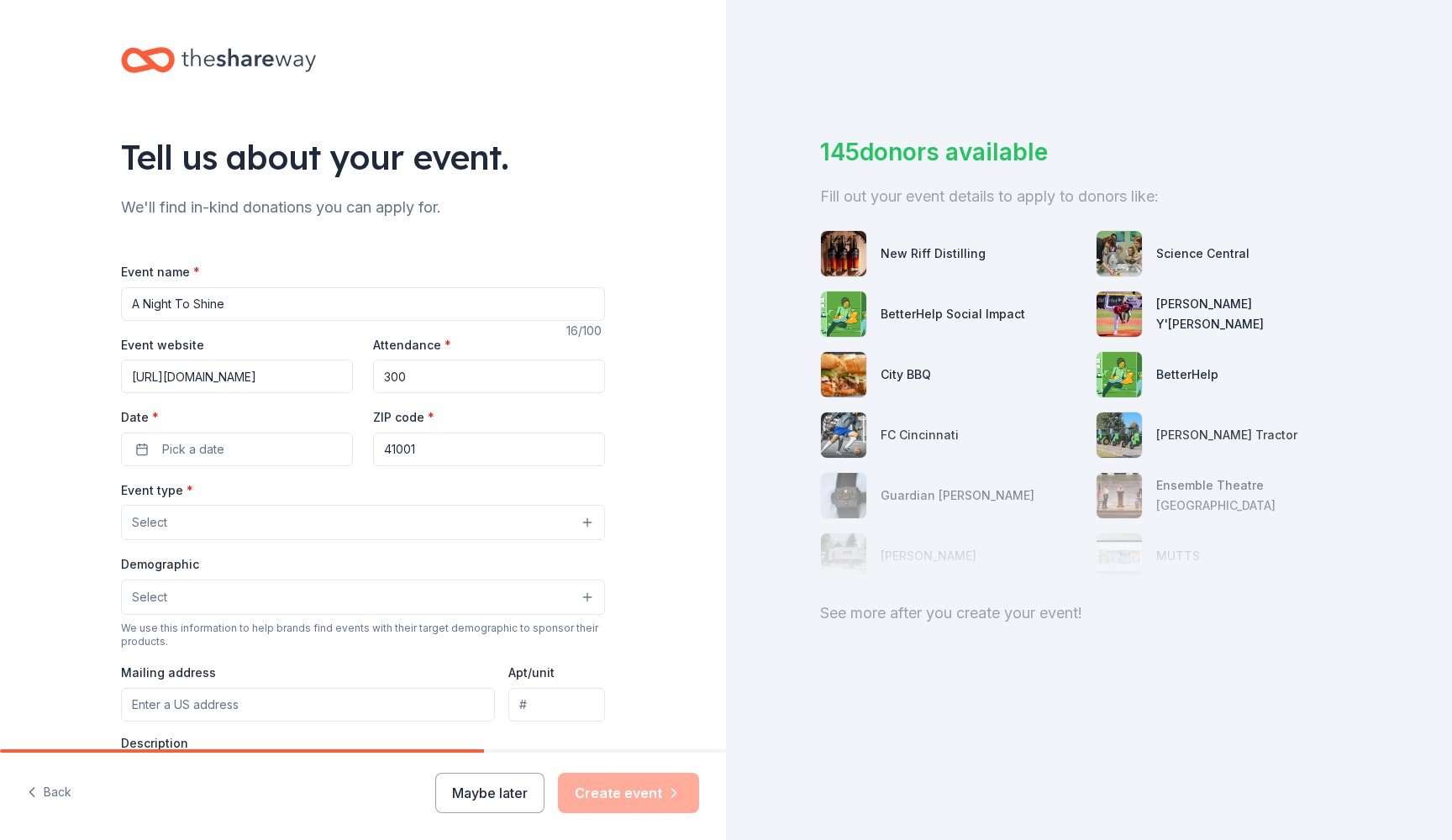
click at [487, 381] on input "300" at bounding box center [489, 376] width 232 height 33
click at [210, 457] on span "Pick a date" at bounding box center [193, 450] width 62 height 20
click at [331, 493] on button "Go to next month" at bounding box center [328, 492] width 23 height 23
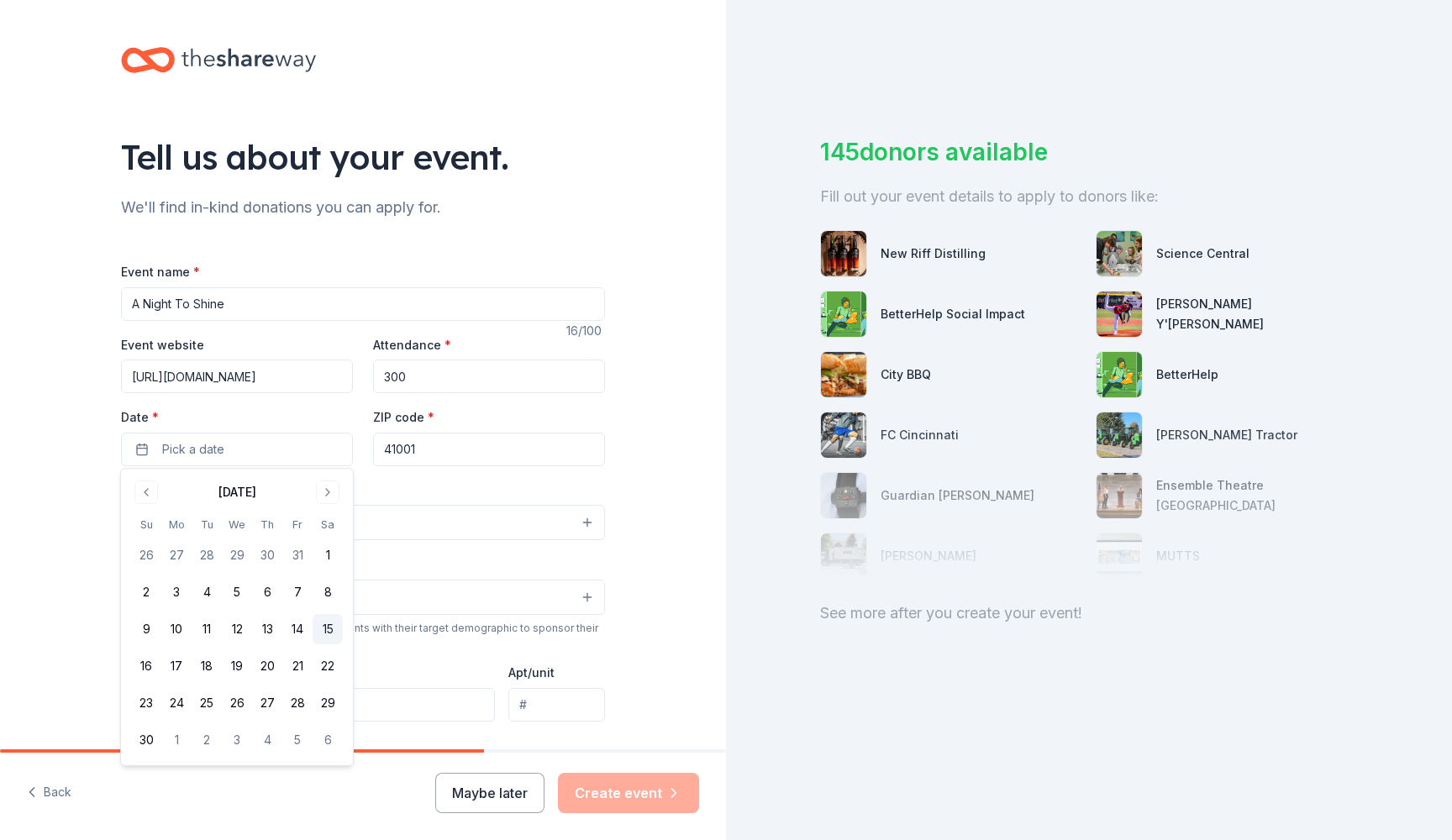
click at [332, 629] on button "15" at bounding box center [327, 629] width 30 height 30
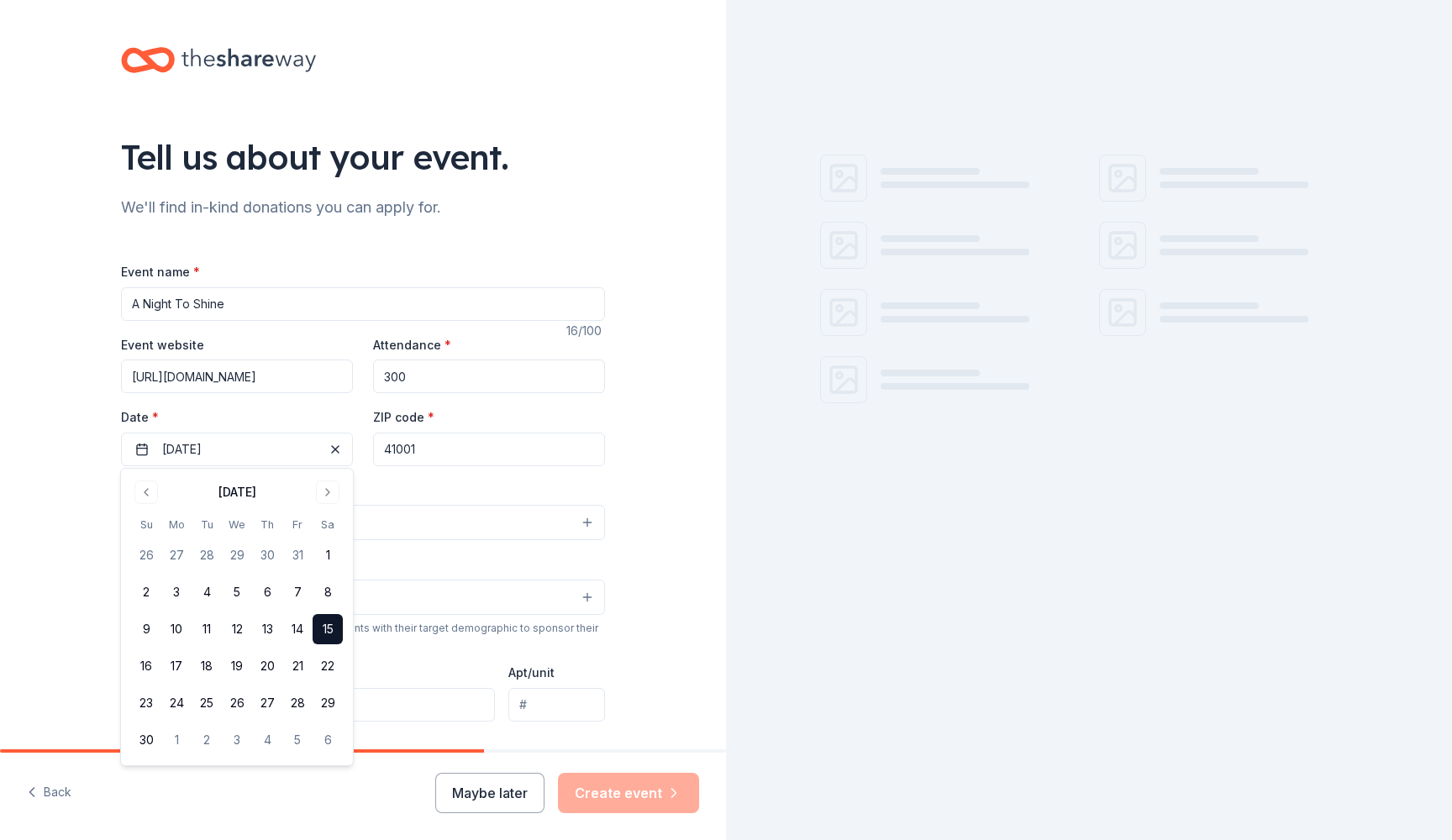
click at [627, 500] on div "Tell us about your event. We'll find in-kind donations you can apply for. Event…" at bounding box center [362, 559] width 538 height 1118
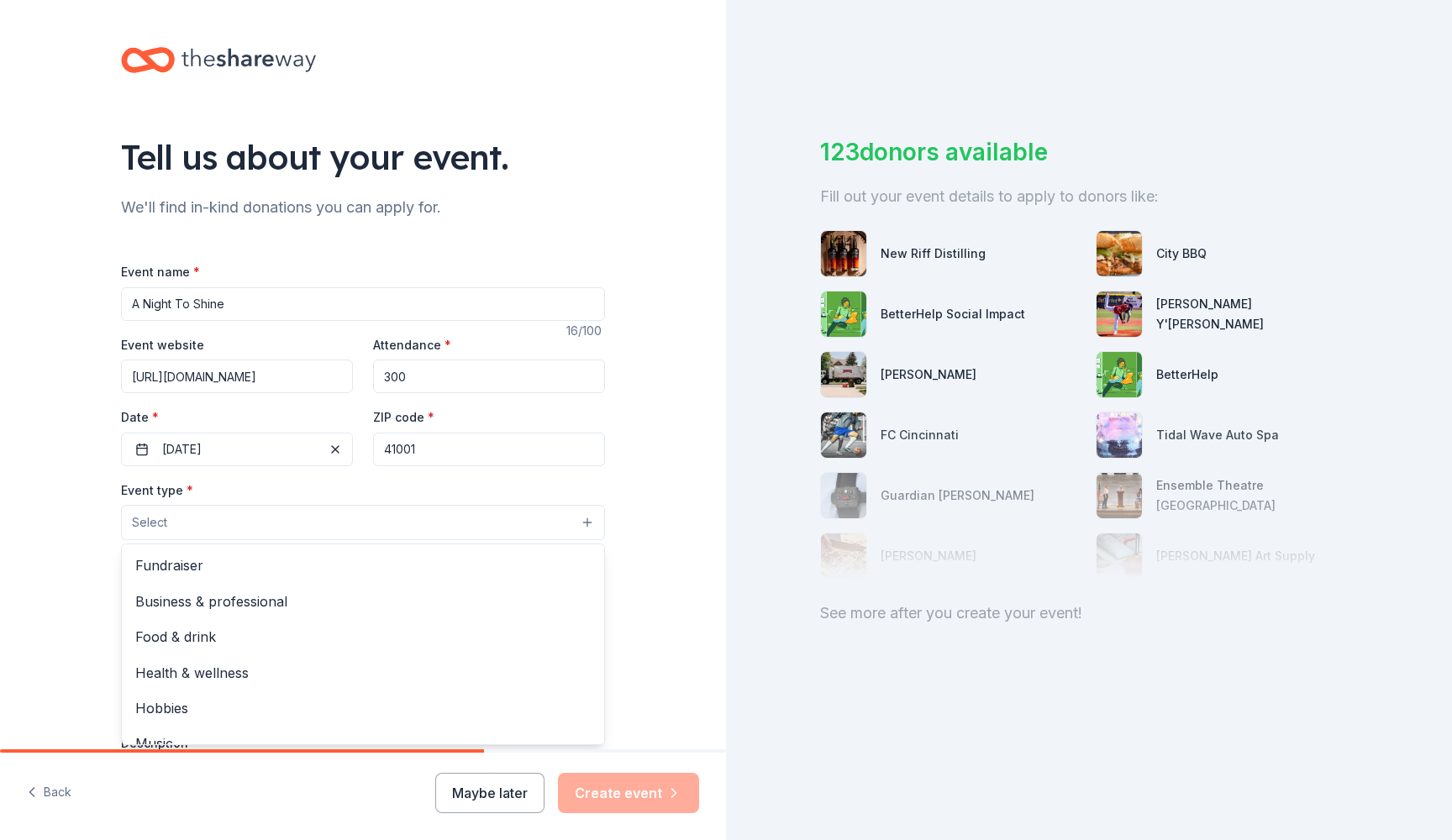
click at [442, 520] on button "Select" at bounding box center [363, 522] width 484 height 35
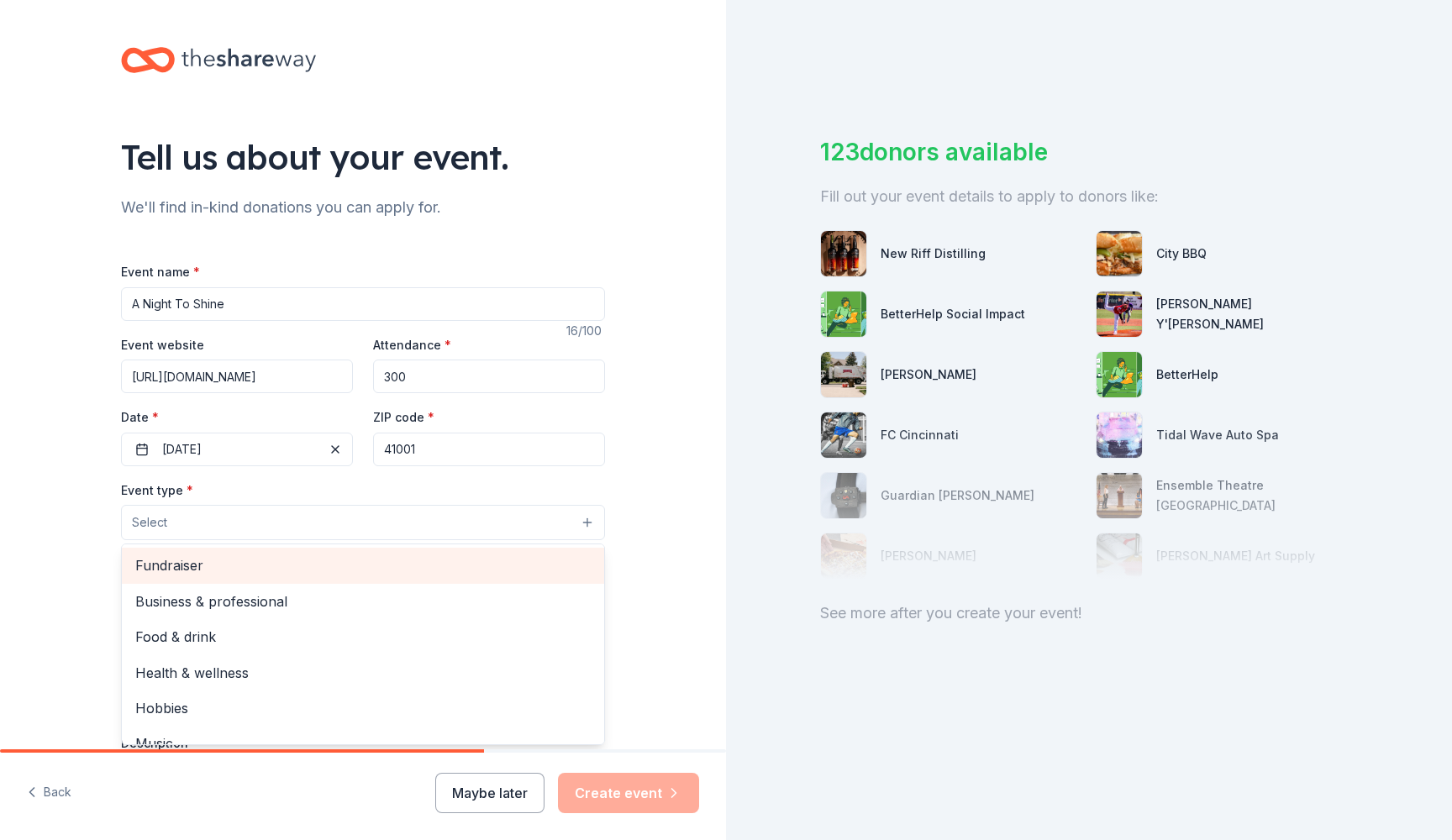
click at [408, 558] on span "Fundraiser" at bounding box center [363, 565] width 455 height 22
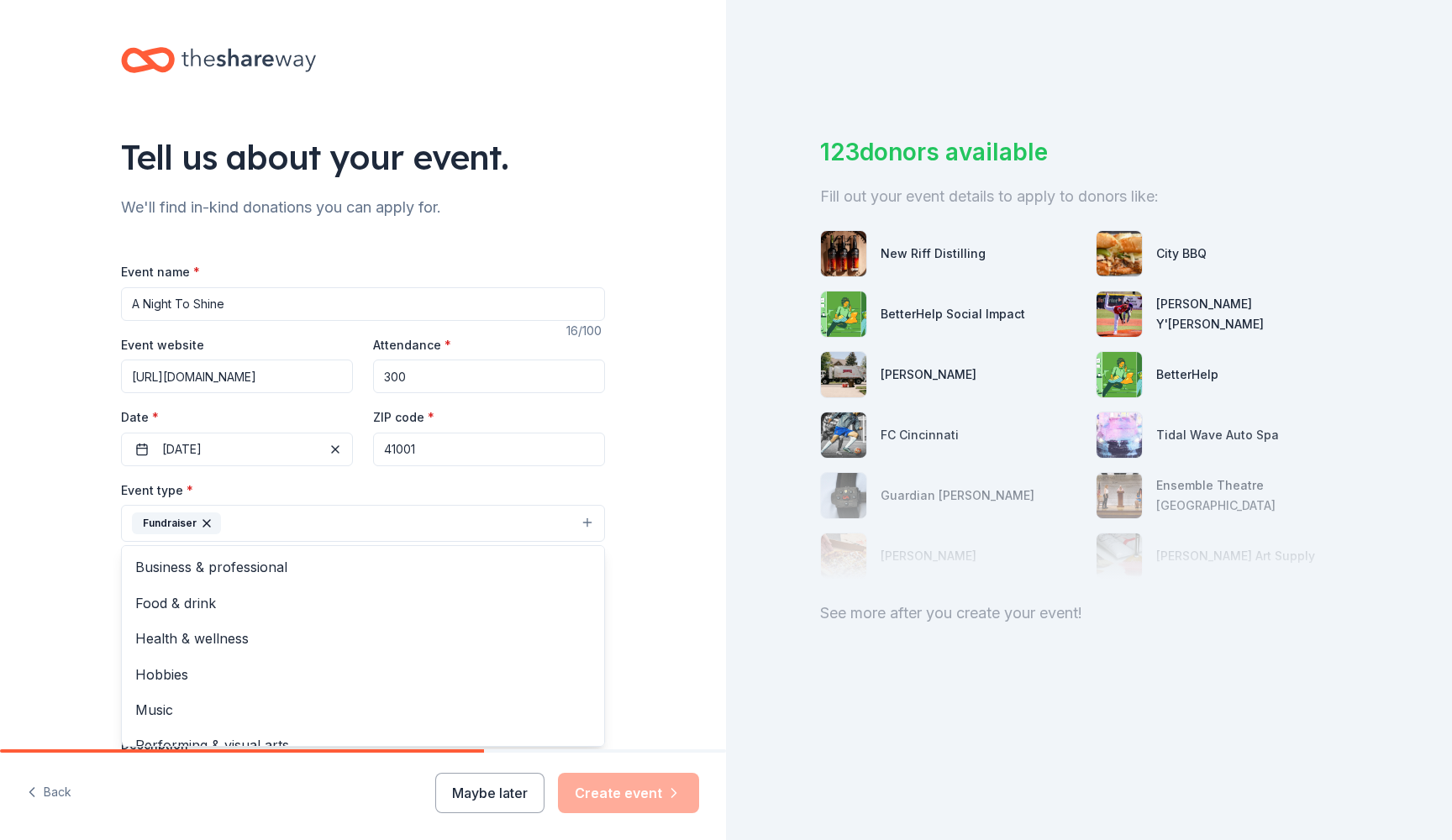
click at [660, 576] on div "Tell us about your event. We'll find in-kind donations you can apply for. Event…" at bounding box center [363, 560] width 726 height 1120
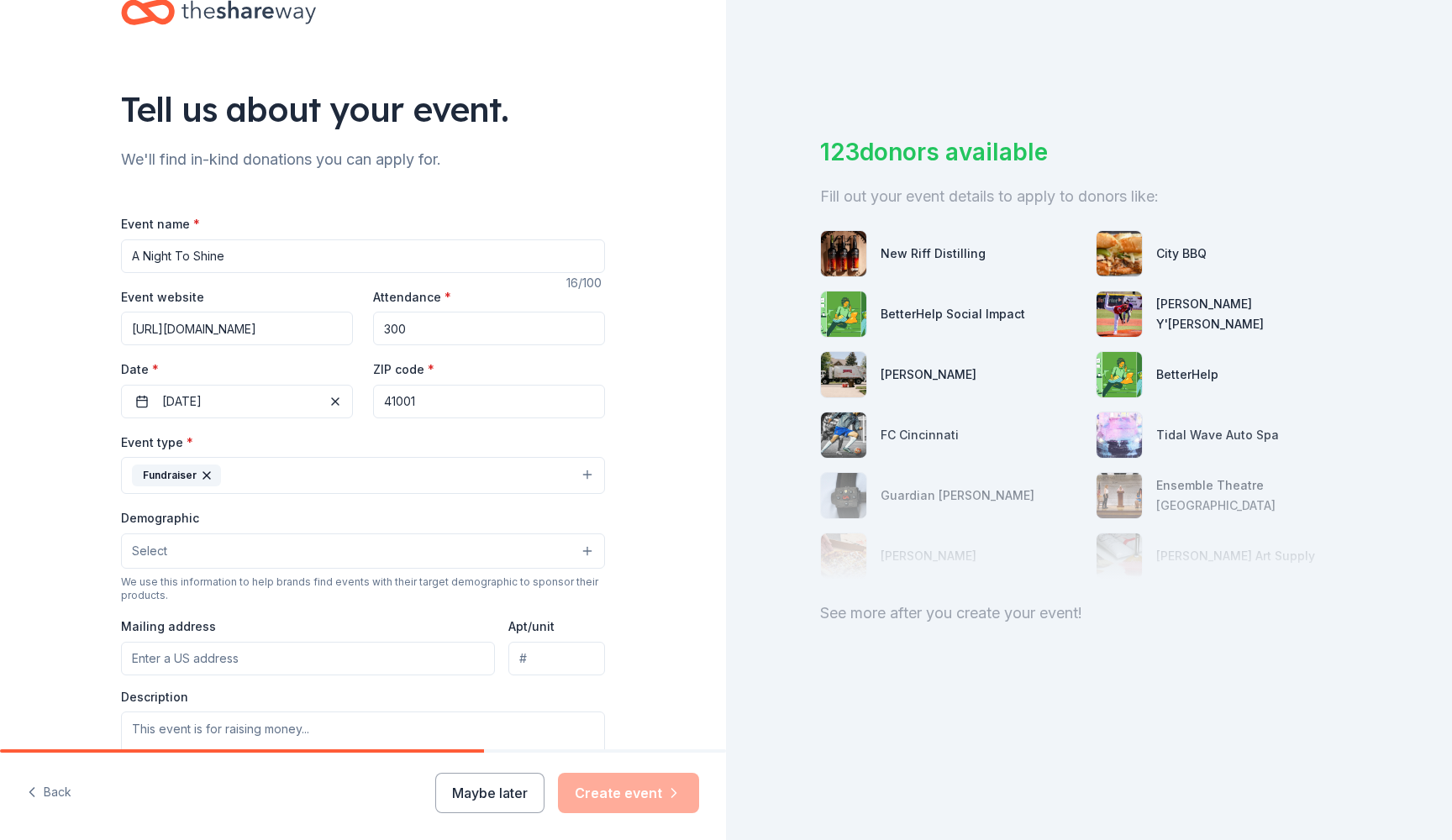
scroll to position [66, 0]
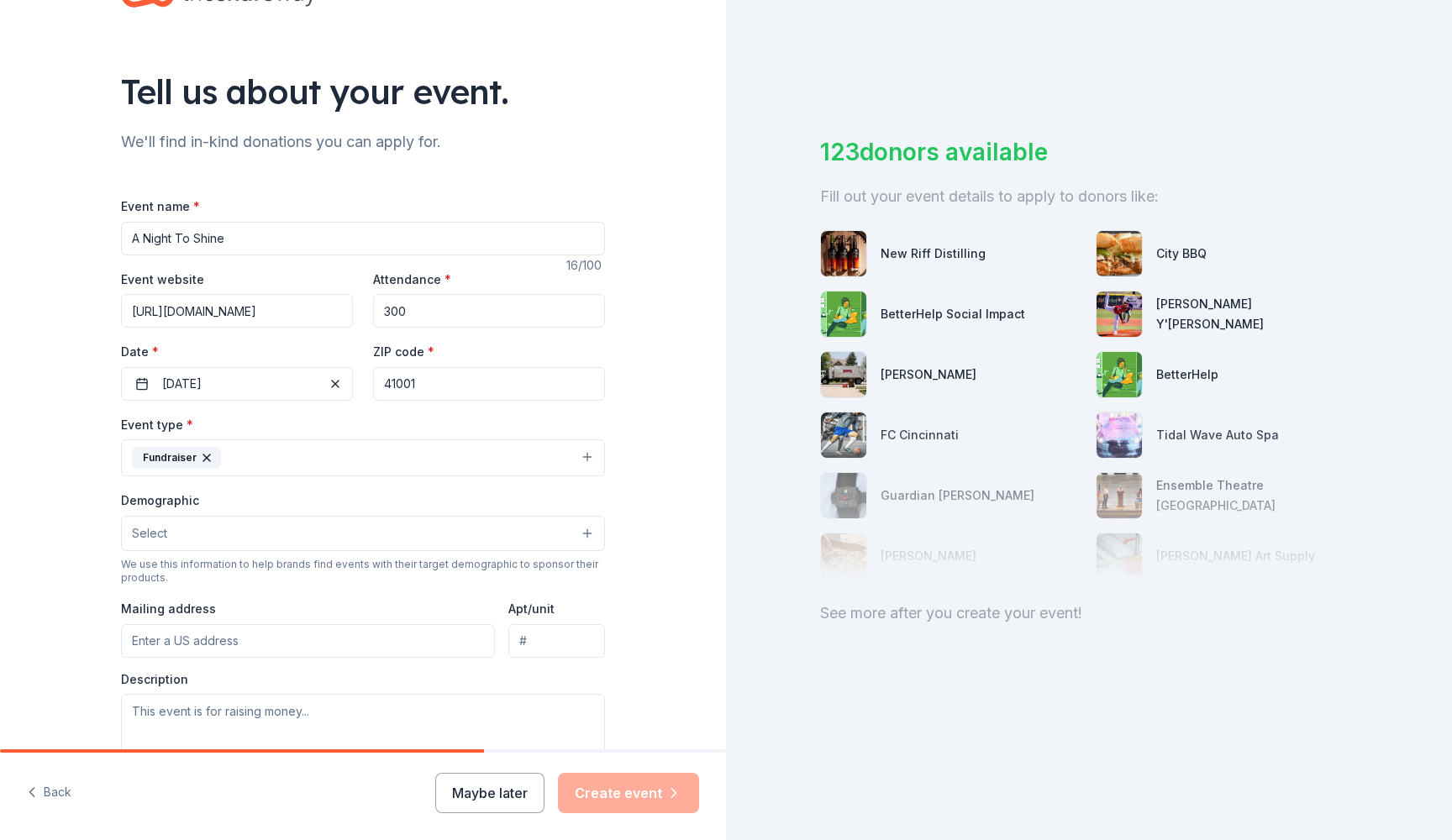
click at [593, 534] on button "Select" at bounding box center [363, 533] width 484 height 35
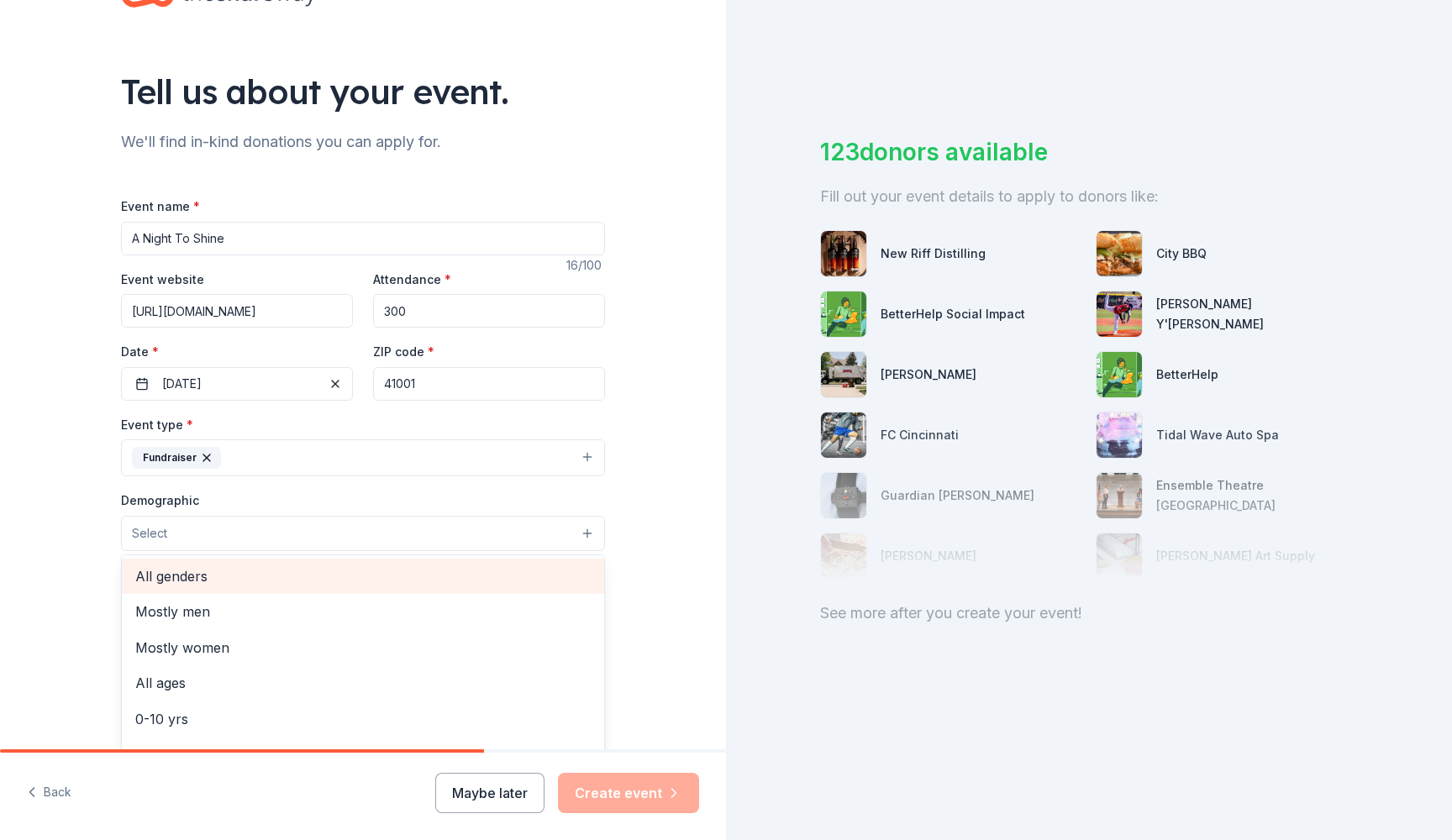
click at [260, 575] on span "All genders" at bounding box center [363, 576] width 455 height 22
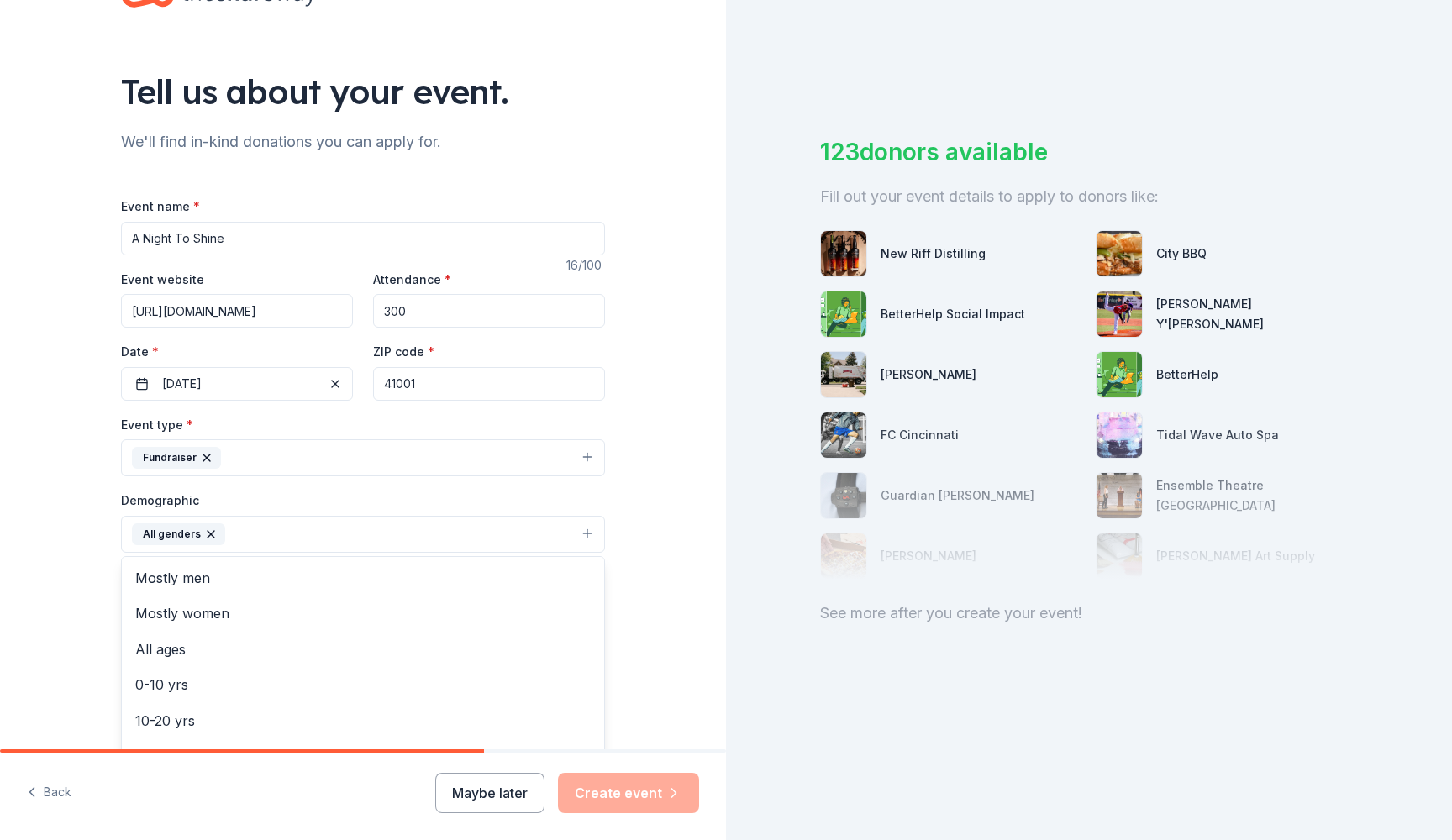
click at [659, 592] on div "Tell us about your event. We'll find in-kind donations you can apply for. Event…" at bounding box center [363, 495] width 726 height 1122
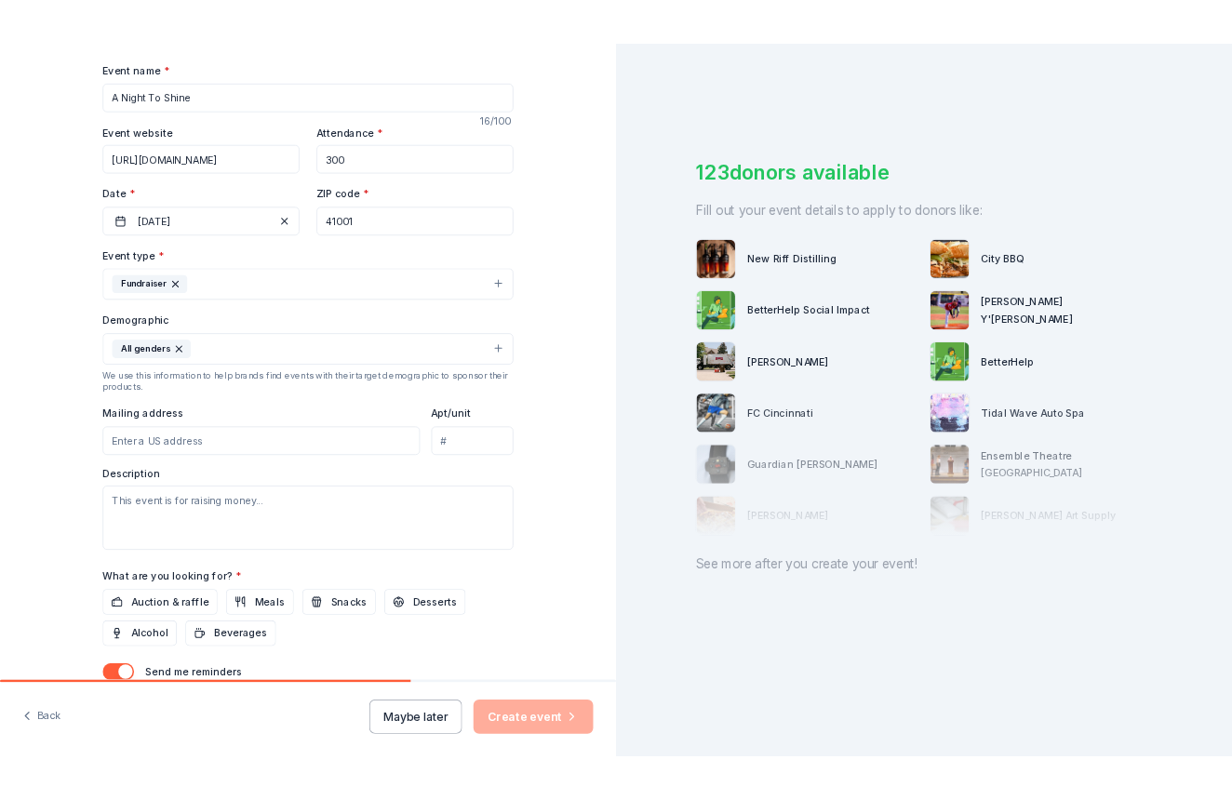
scroll to position [0, 0]
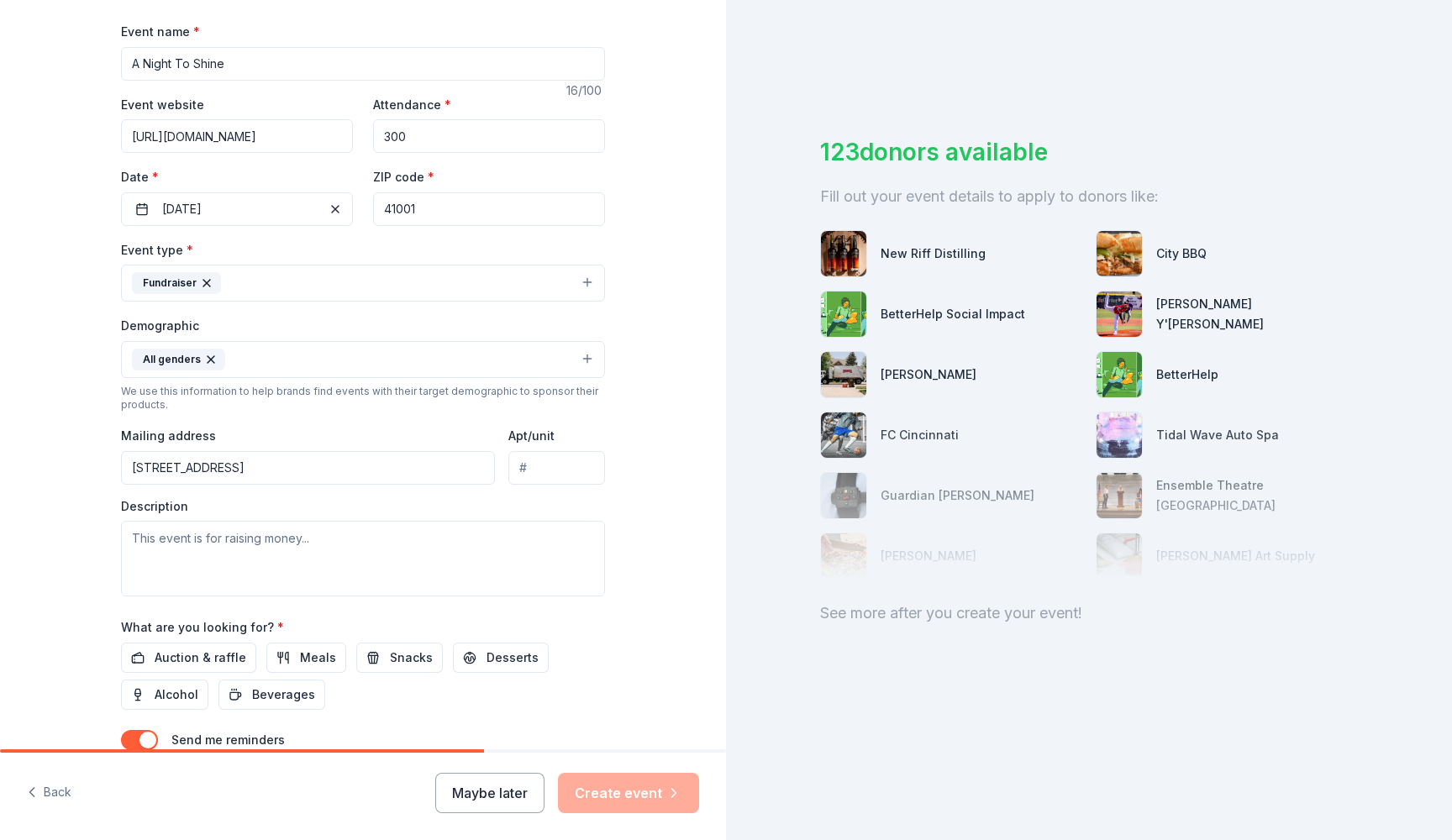
type input "7869 Promontory Drive, Alexandria, KY, 41001"
click at [275, 550] on textarea at bounding box center [363, 559] width 484 height 76
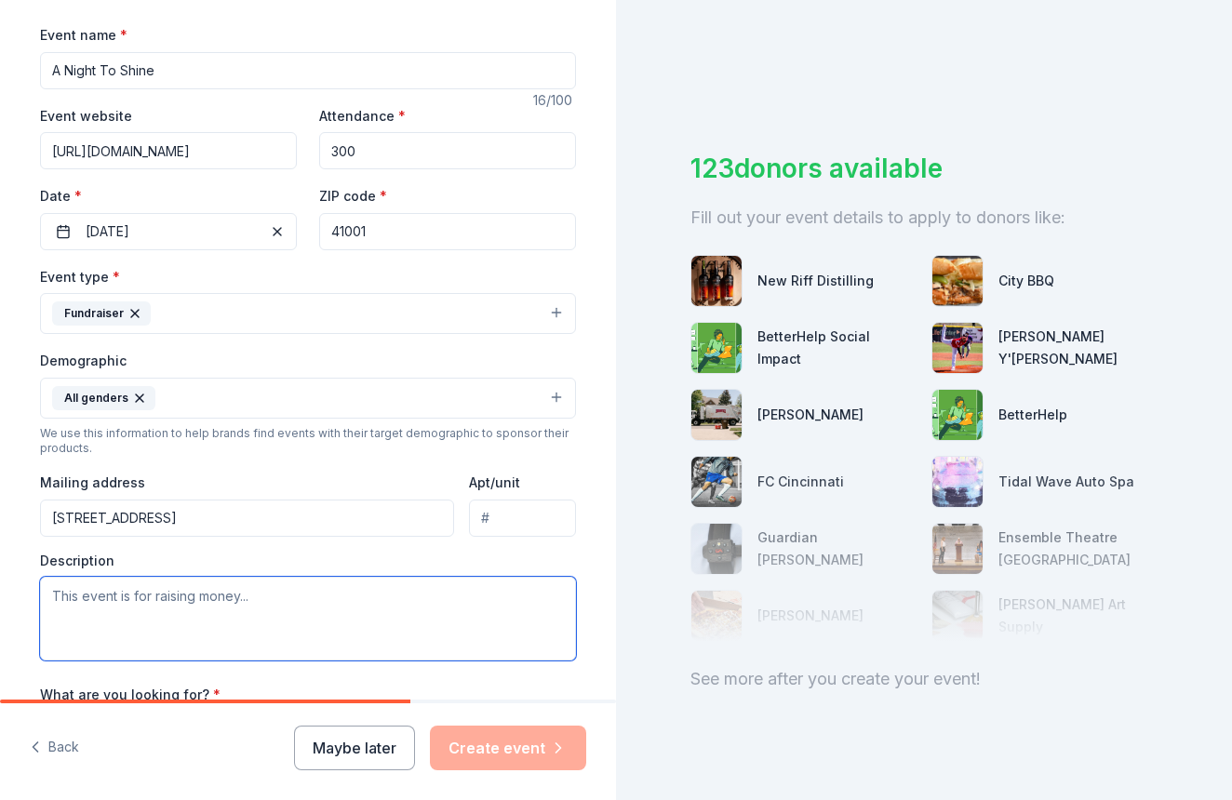
paste textarea "The annual gala is the largest fundraiser of the year where all proceeds benefi…"
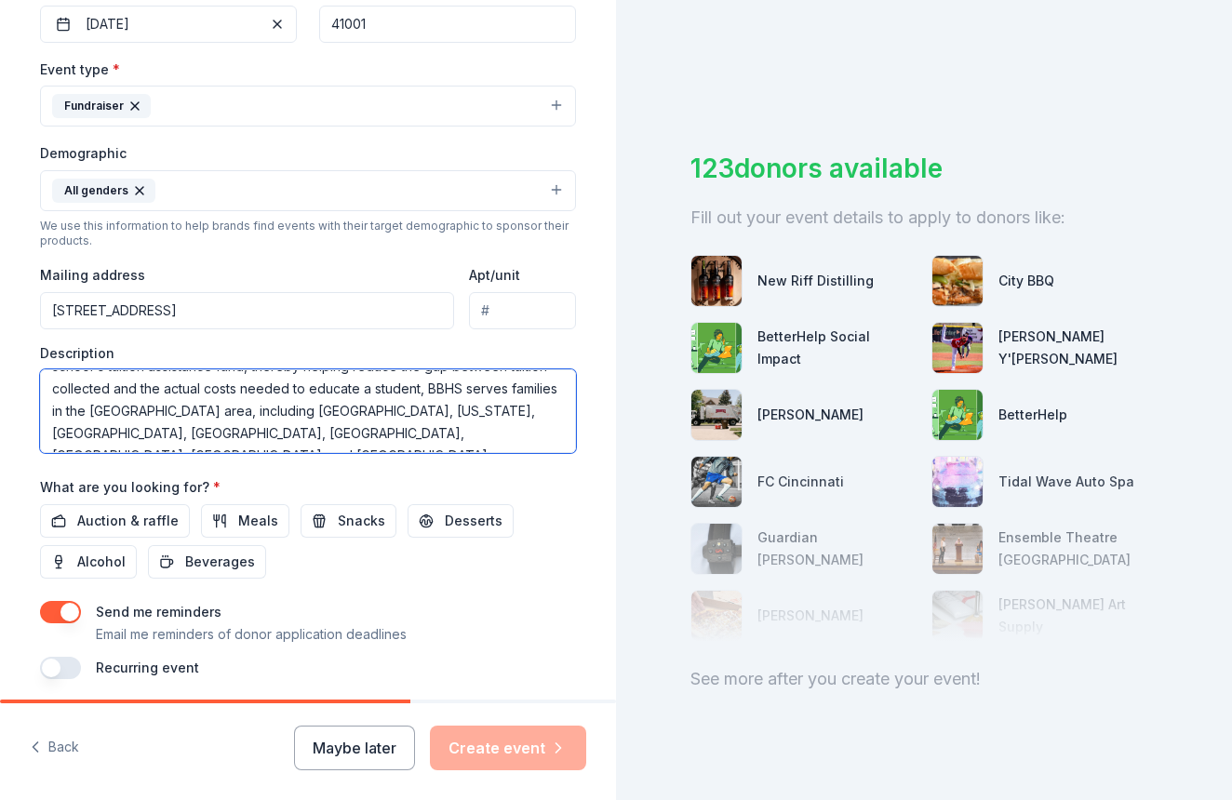
scroll to position [491, 0]
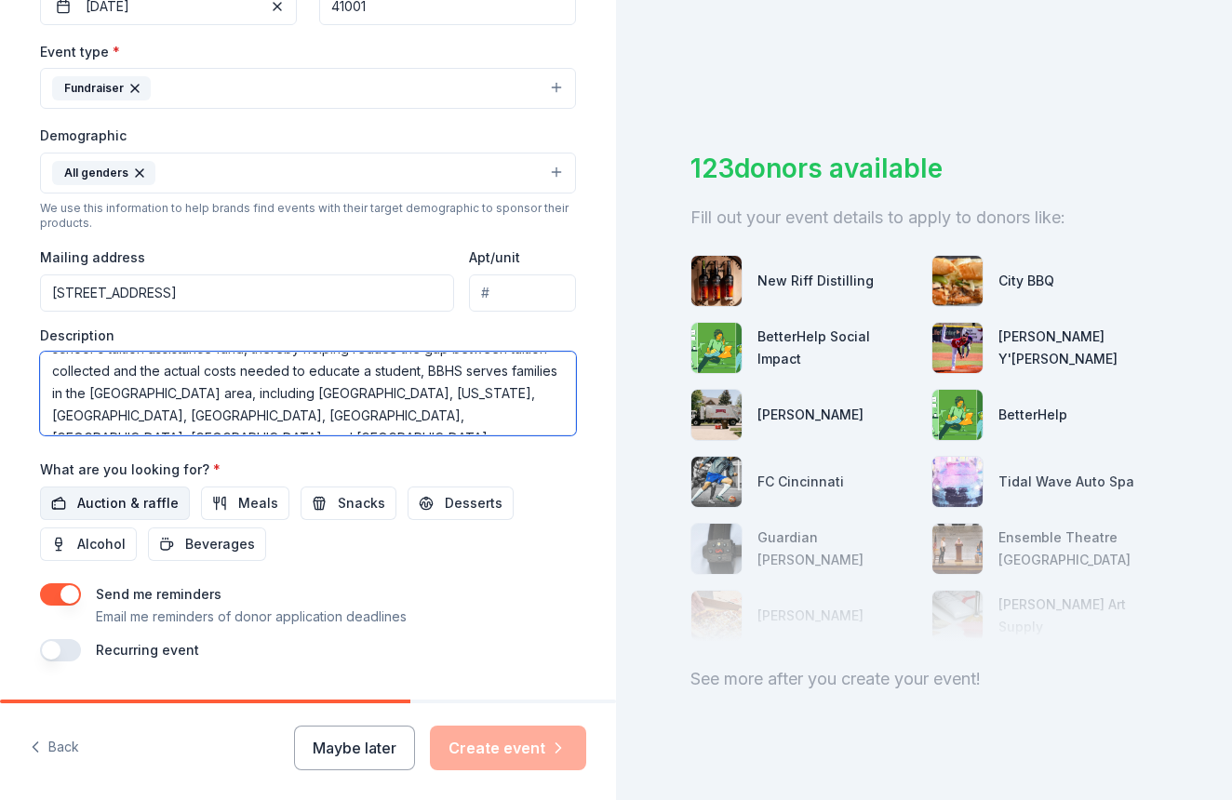
type textarea "The annual gala is the largest fundraiser of the year where all proceeds benefi…"
click at [125, 493] on span "Auction & raffle" at bounding box center [127, 503] width 101 height 22
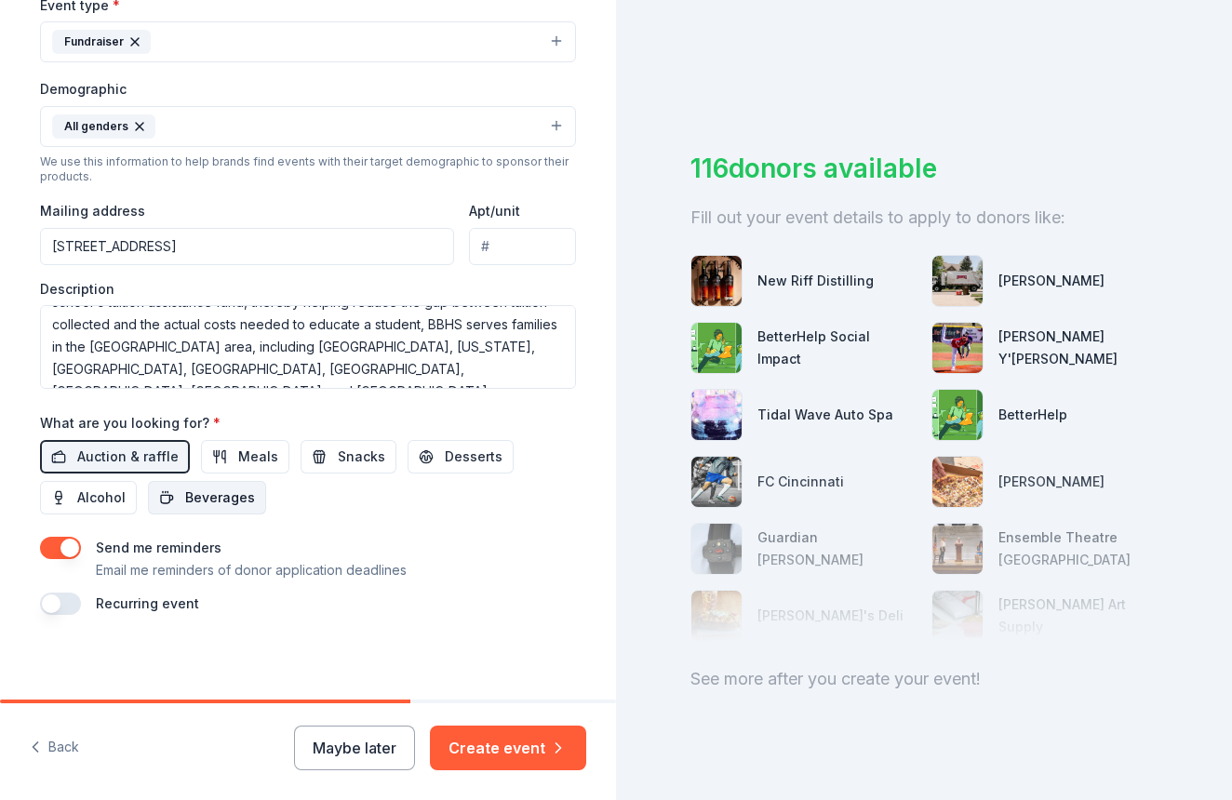
scroll to position [0, 0]
click at [50, 540] on button "button" at bounding box center [60, 548] width 41 height 22
click at [74, 598] on button "button" at bounding box center [60, 604] width 41 height 22
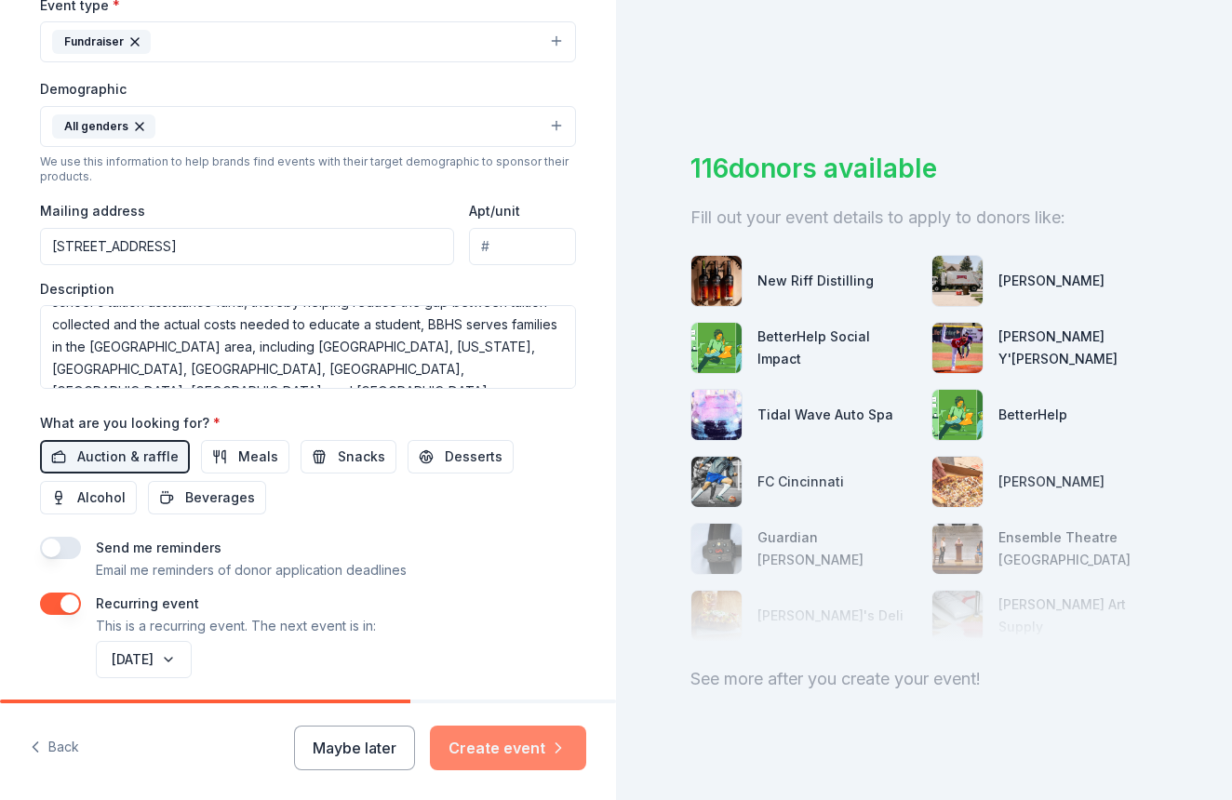
scroll to position [1, 0]
click at [519, 751] on button "Create event" at bounding box center [508, 748] width 156 height 45
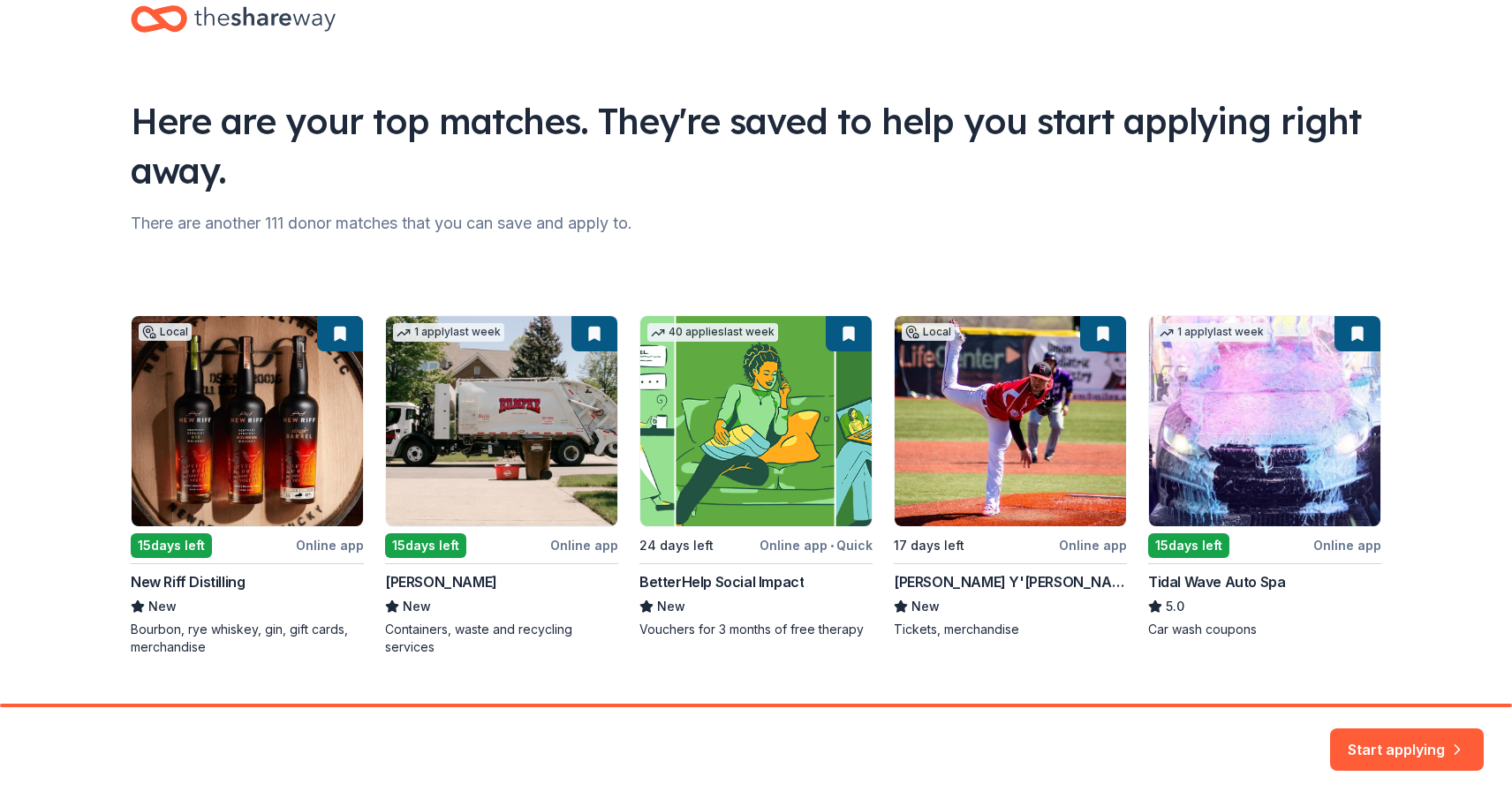
scroll to position [46, 0]
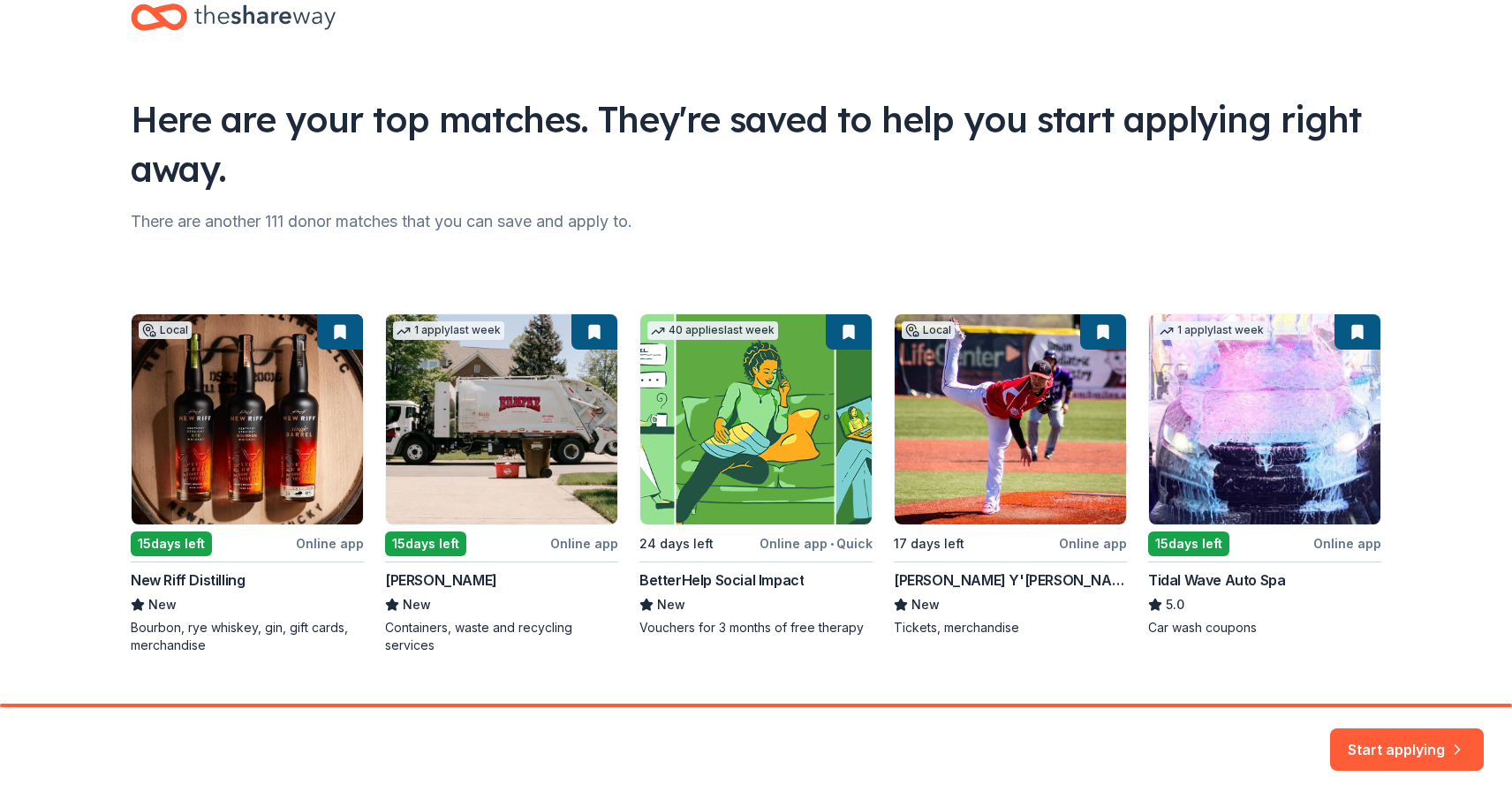
drag, startPoint x: 266, startPoint y: 434, endPoint x: 305, endPoint y: 521, distance: 95.3
click at [267, 434] on div "Local 15 days left Online app New Riff Distilling New Bourbon, rye whiskey, gin…" at bounding box center [756, 483] width 1250 height 341
click at [327, 543] on div "Local 15 days left Online app New Riff Distilling New Bourbon, rye whiskey, gin…" at bounding box center [756, 483] width 1250 height 341
click at [245, 438] on div "Local 15 days left Online app New Riff Distilling New Bourbon, rye whiskey, gin…" at bounding box center [756, 483] width 1250 height 341
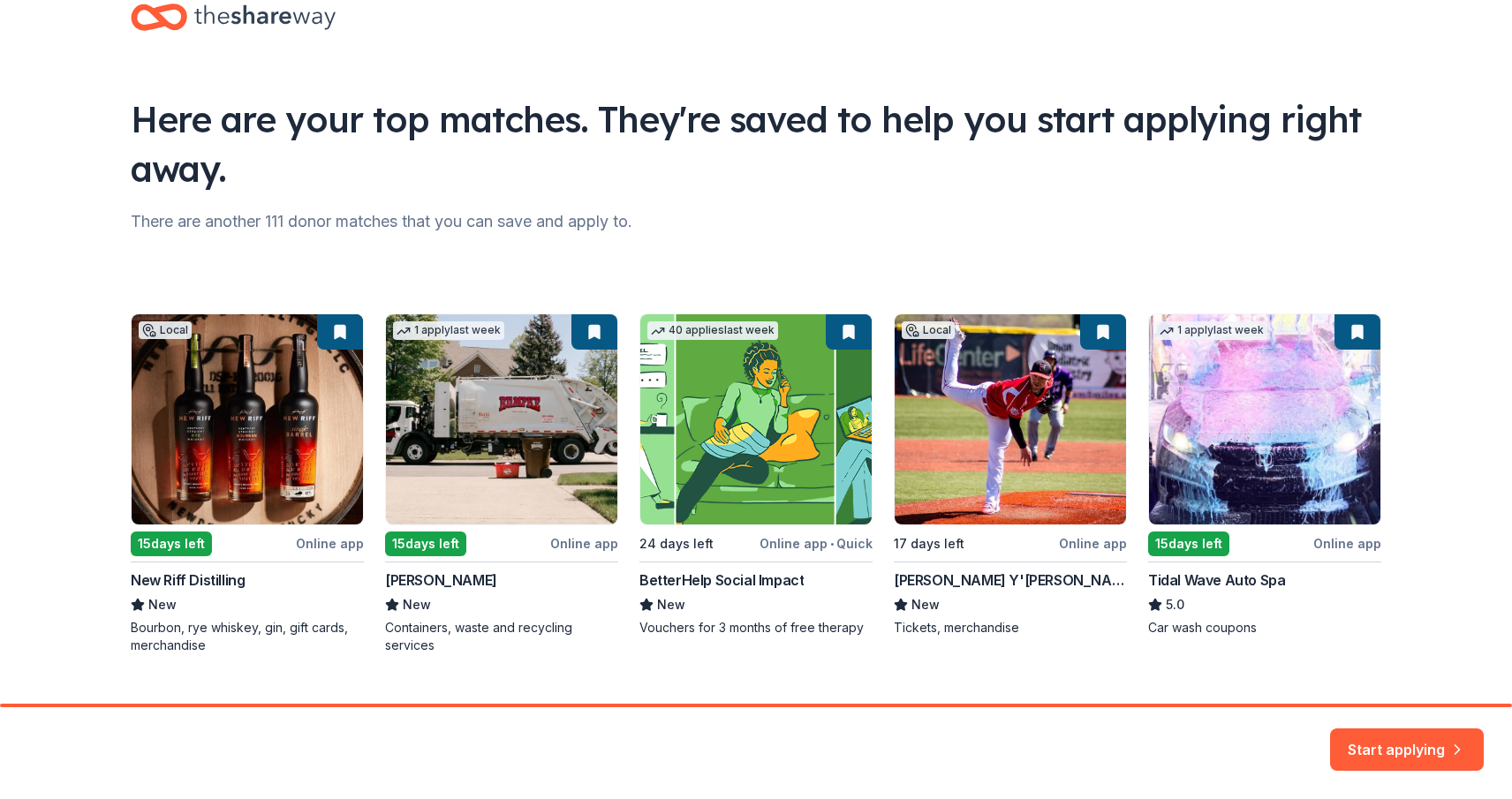
click at [159, 539] on div "Local 15 days left Online app New Riff Distilling New Bourbon, rye whiskey, gin…" at bounding box center [756, 483] width 1250 height 341
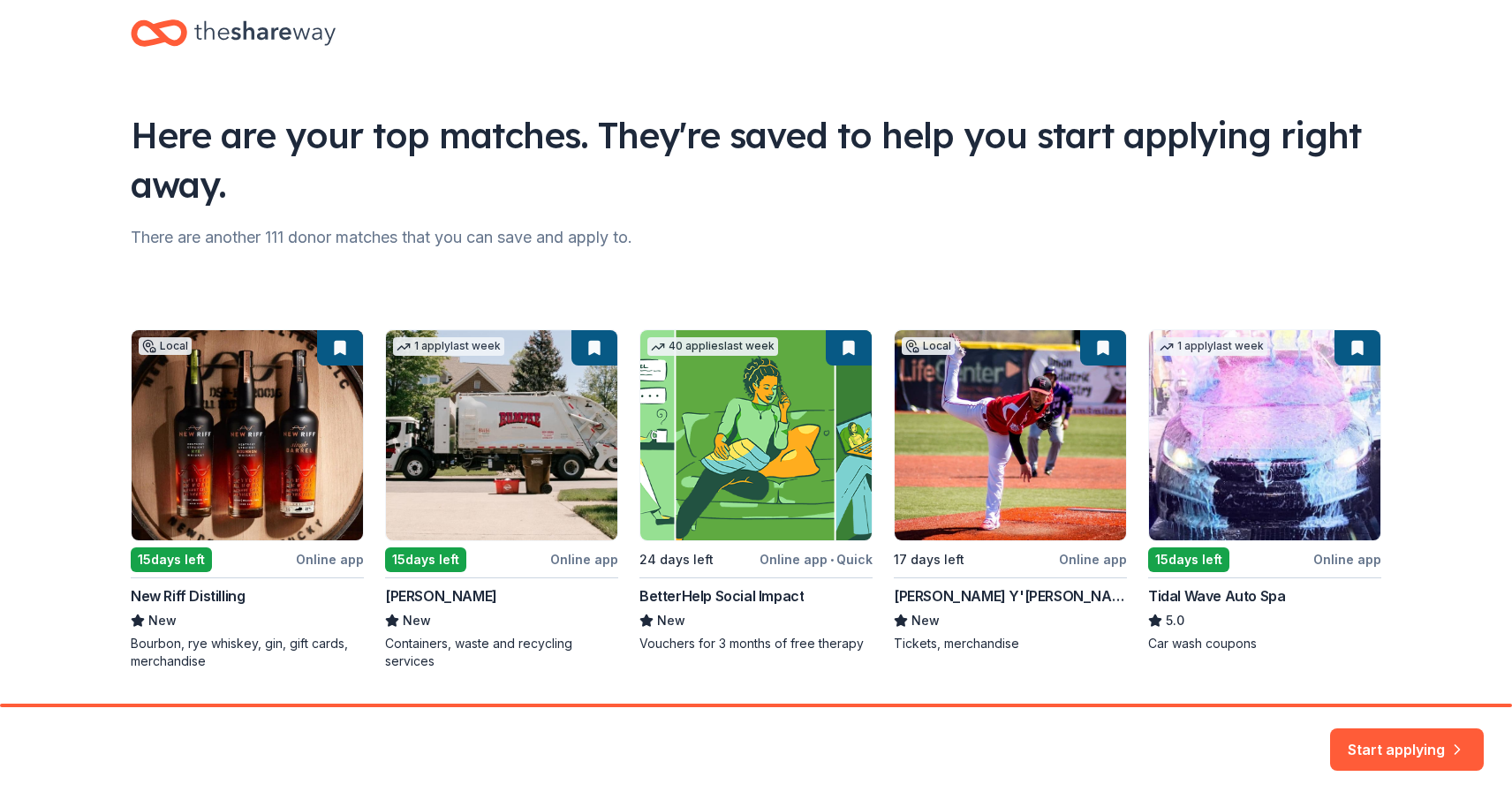
scroll to position [31, 0]
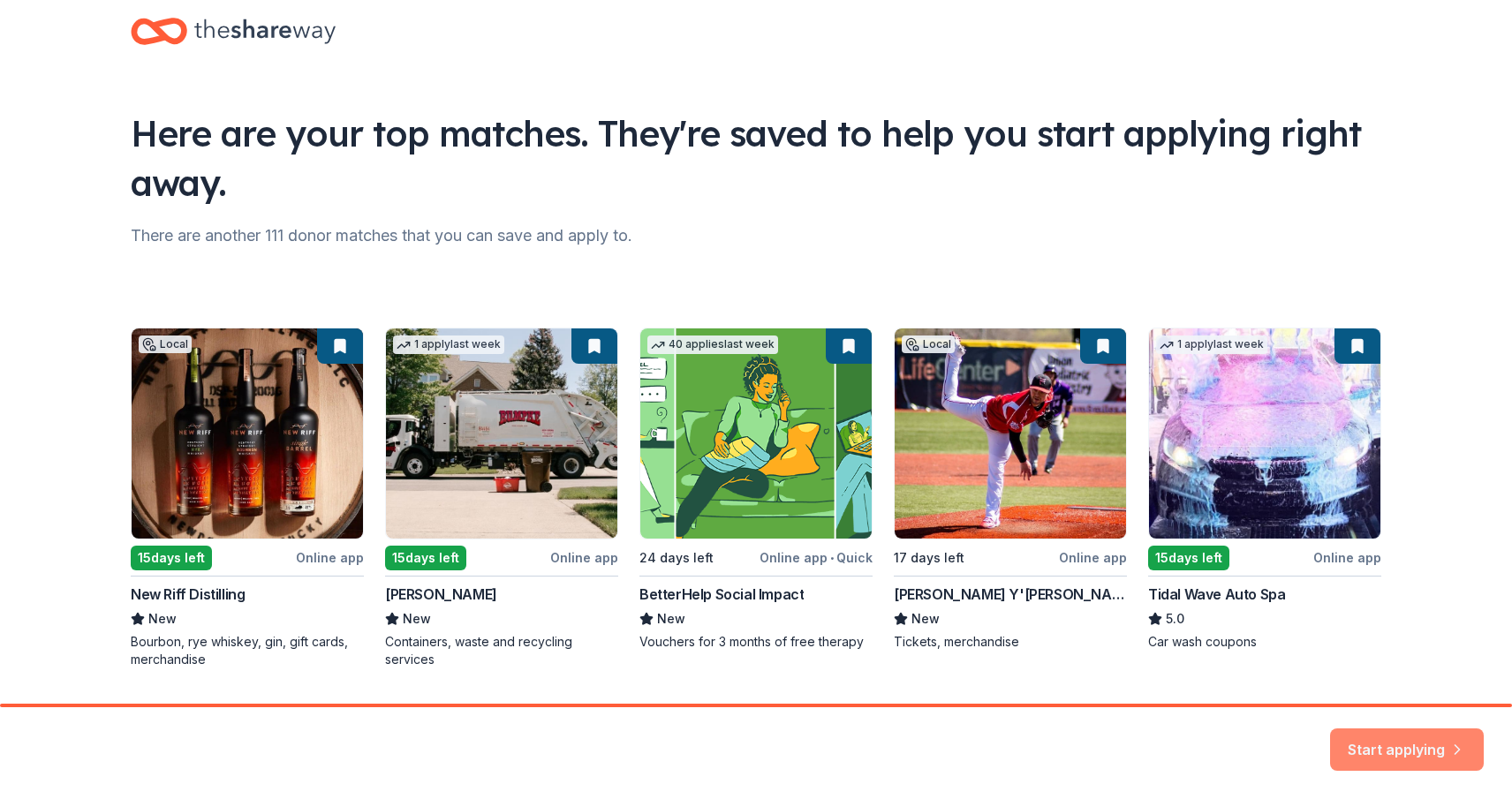
click at [1168, 750] on button "Start applying" at bounding box center [1407, 739] width 154 height 43
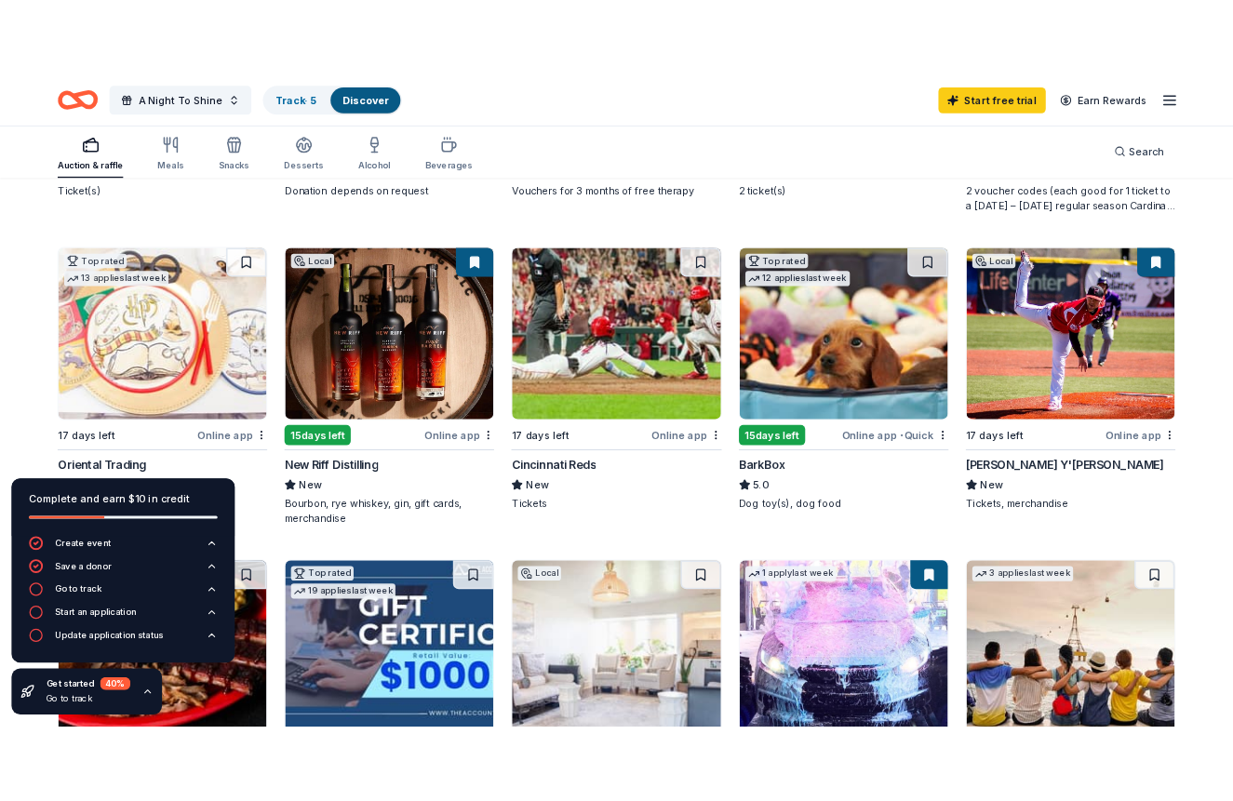
scroll to position [516, 0]
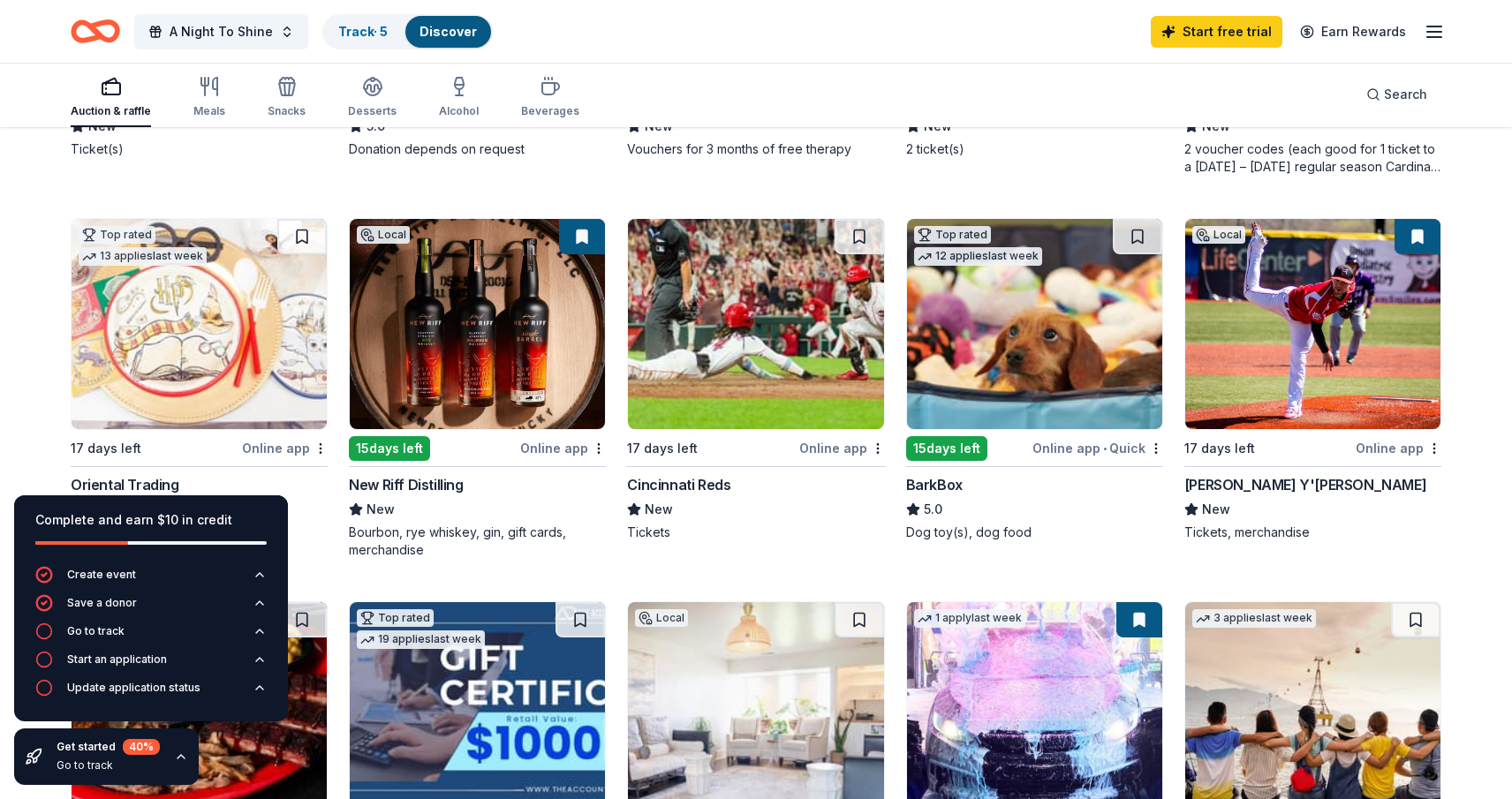
click at [470, 330] on img at bounding box center [476, 324] width 255 height 210
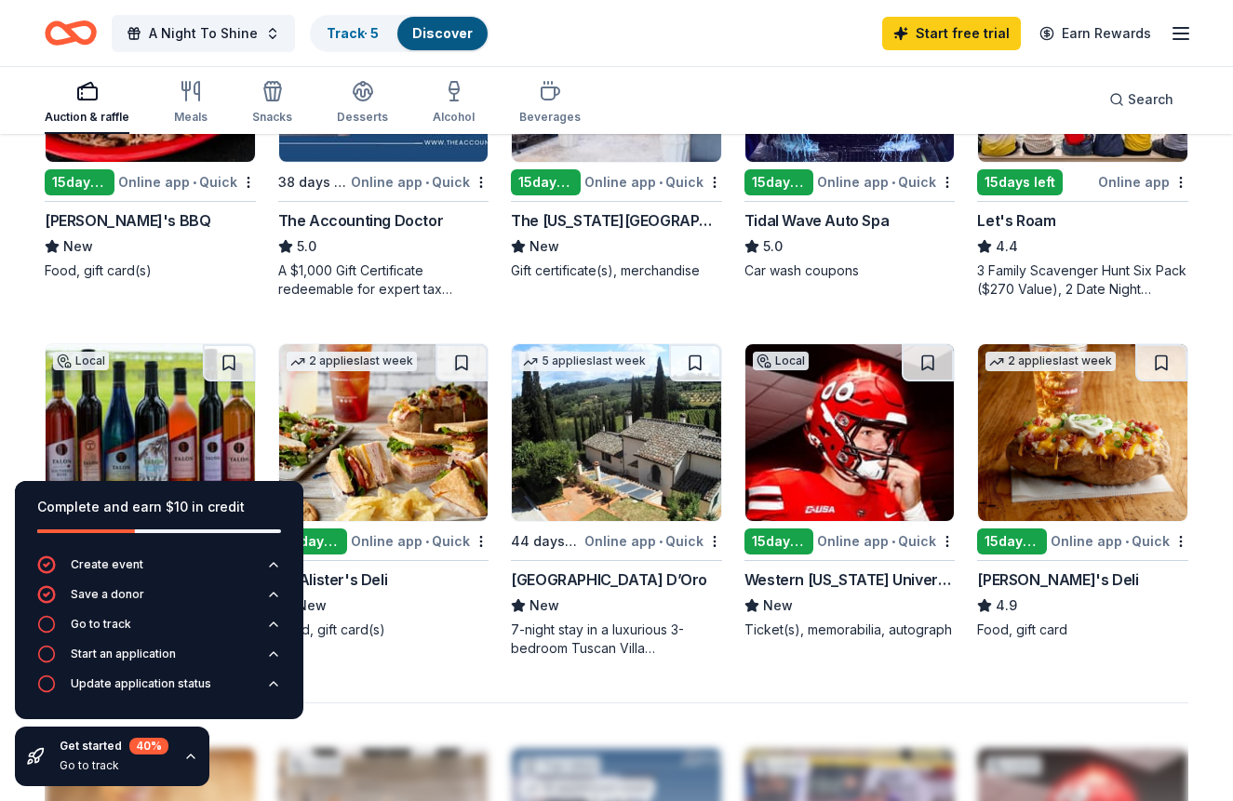
scroll to position [1072, 0]
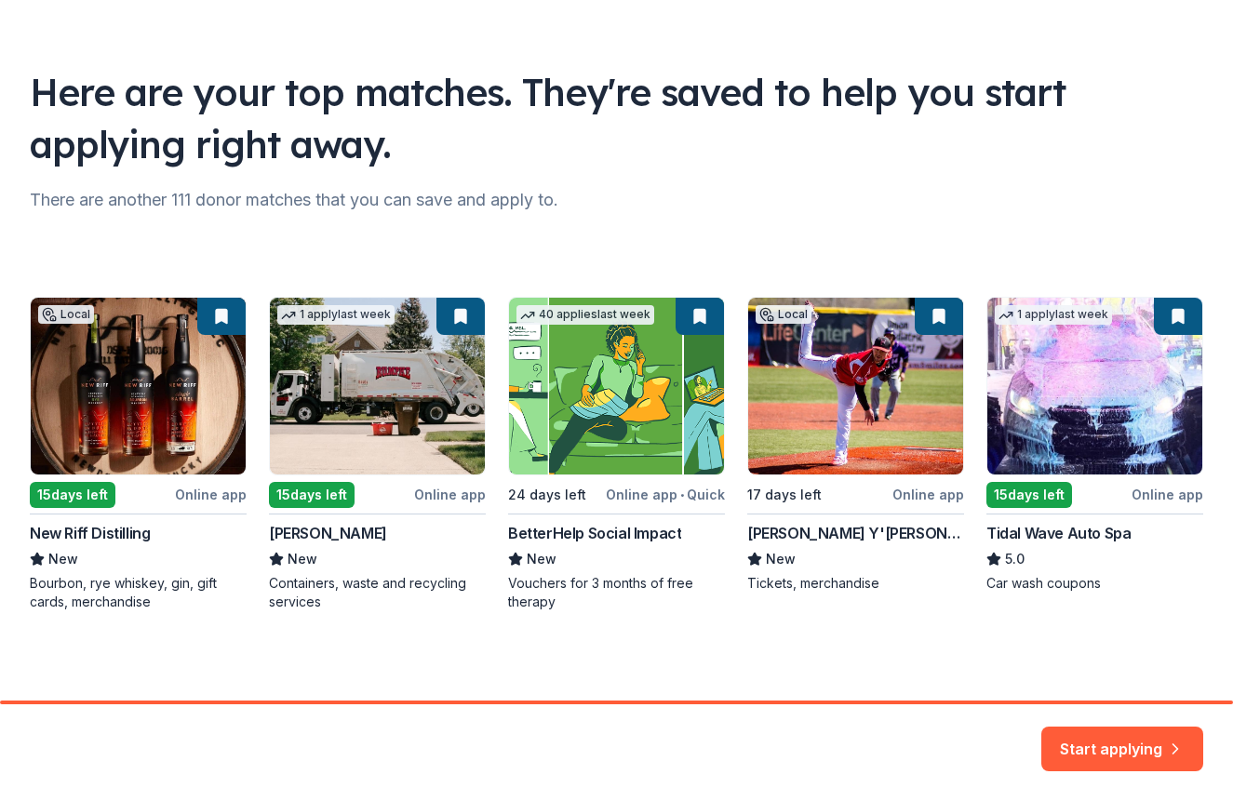
scroll to position [82, 0]
